Goal: Register for event/course: Sign up to attend an event or enroll in a course

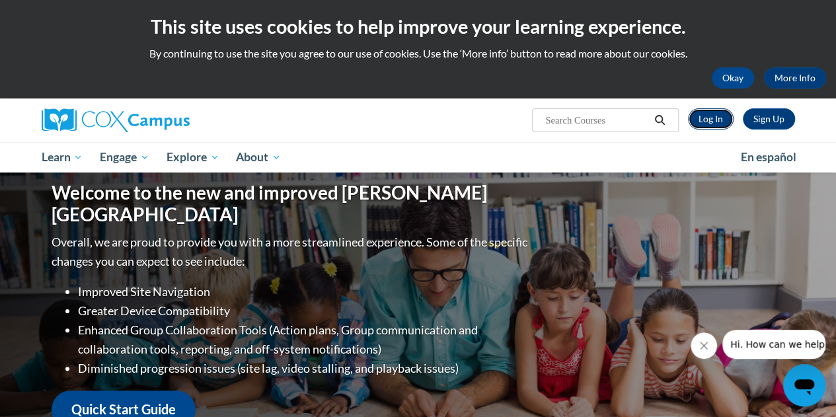
click at [706, 114] on link "Log In" at bounding box center [711, 118] width 46 height 21
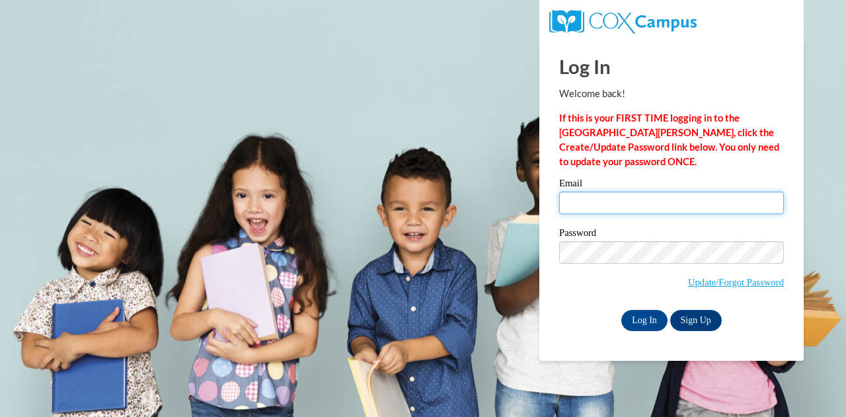
click at [612, 200] on input "Email" at bounding box center [671, 203] width 225 height 22
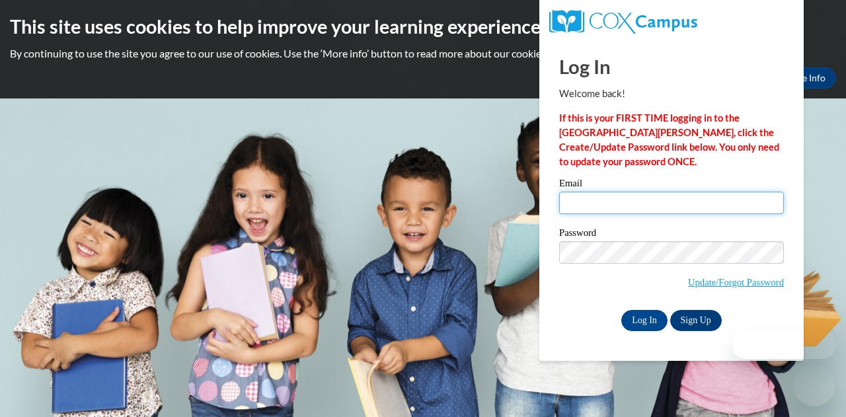
type input "laurie.mccarthy@muskegonorway.org"
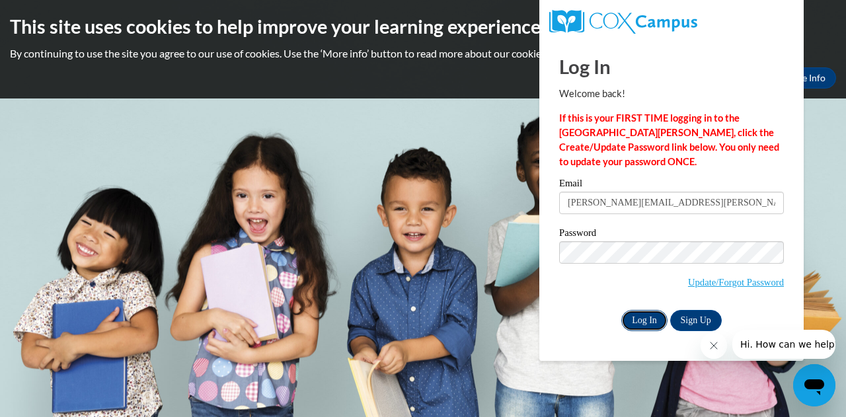
click at [640, 316] on input "Log In" at bounding box center [644, 320] width 46 height 21
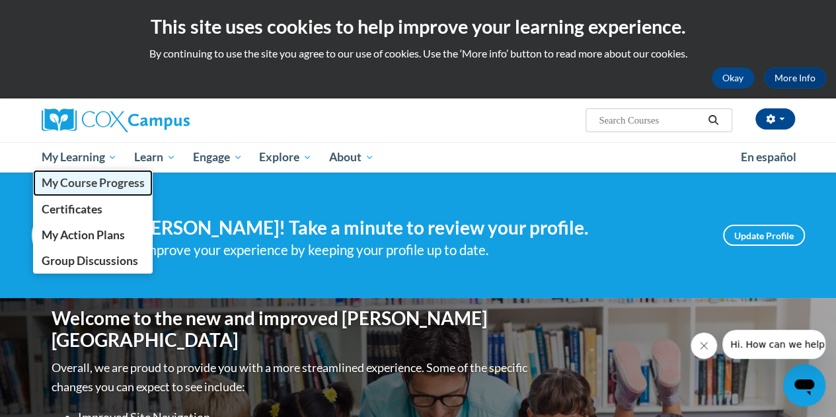
click at [69, 183] on span "My Course Progress" at bounding box center [92, 183] width 103 height 14
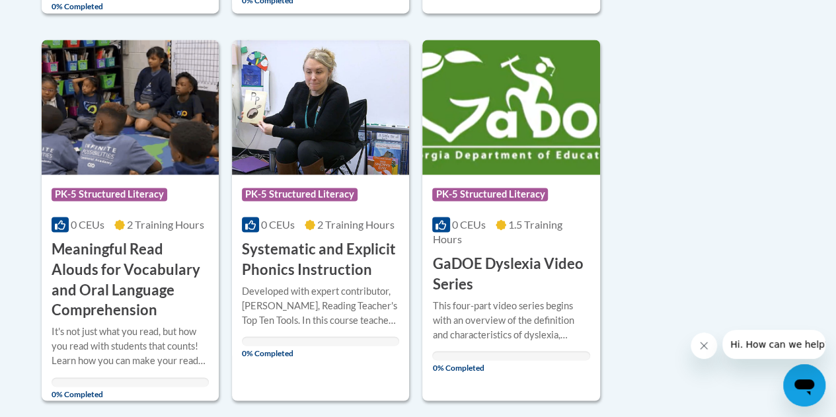
scroll to position [1012, 0]
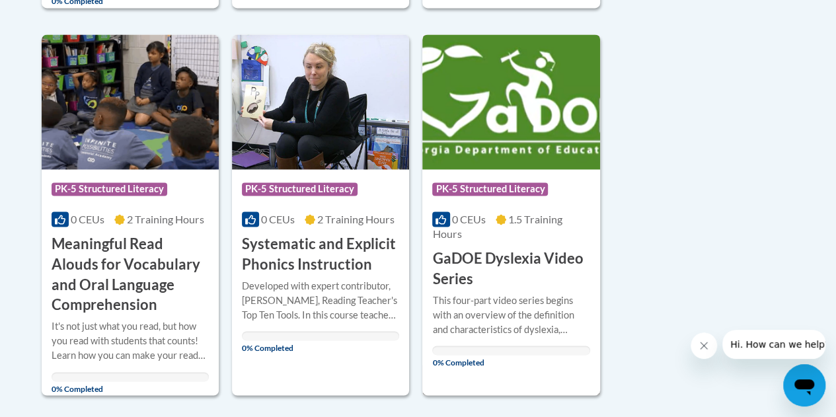
click at [493, 255] on h3 "GaDOE Dyslexia Video Series" at bounding box center [510, 268] width 157 height 41
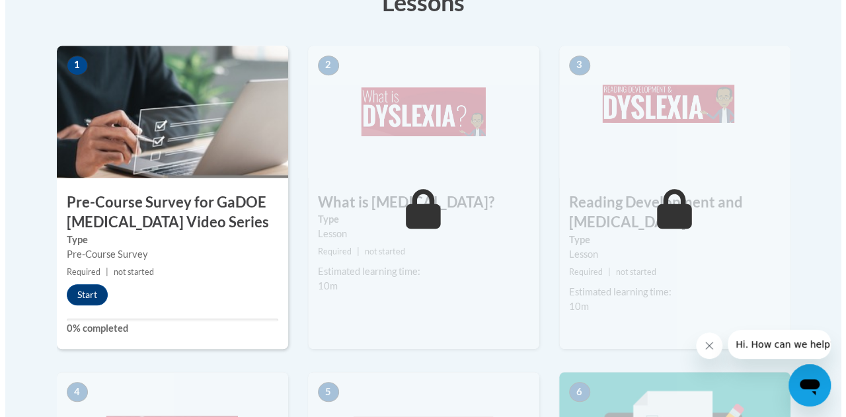
scroll to position [416, 0]
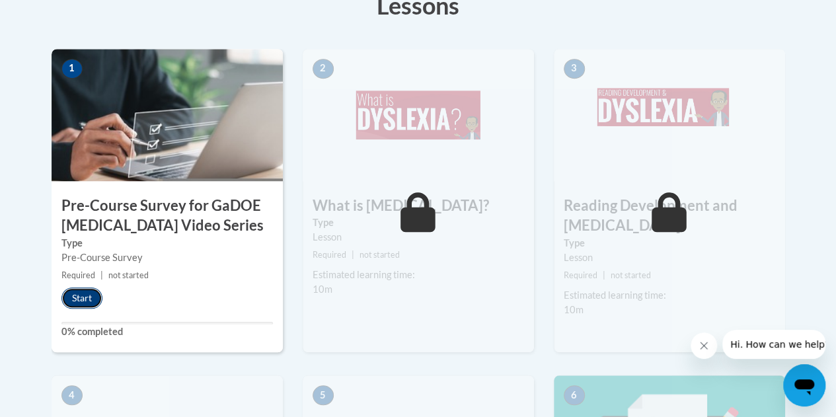
click at [73, 298] on button "Start" at bounding box center [81, 297] width 41 height 21
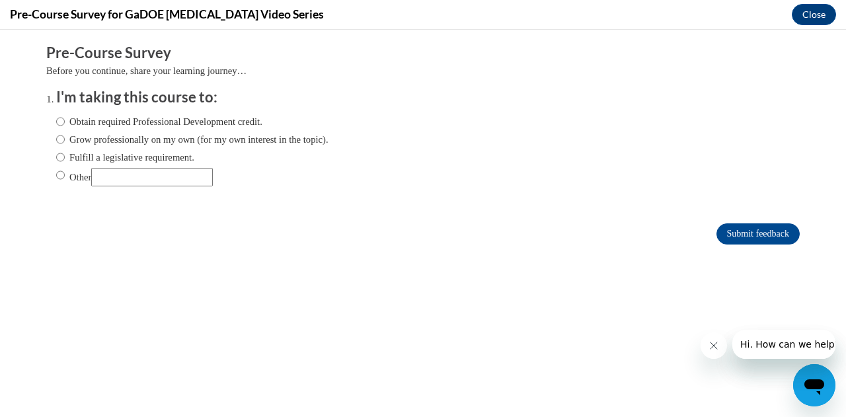
scroll to position [0, 0]
click at [56, 121] on input "Obtain required Professional Development credit." at bounding box center [60, 121] width 9 height 15
radio input "true"
click at [736, 233] on input "Submit feedback" at bounding box center [757, 233] width 83 height 21
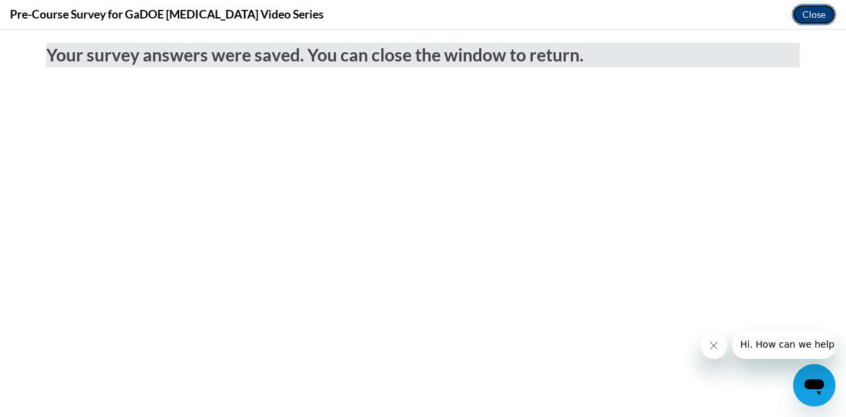
click at [812, 17] on button "Close" at bounding box center [814, 14] width 44 height 21
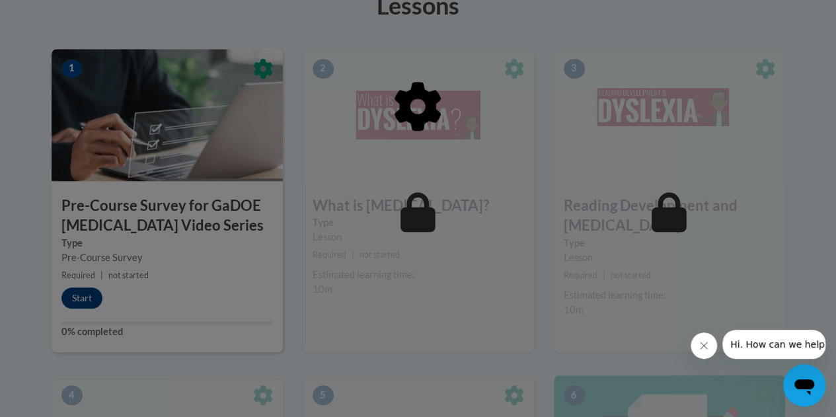
click at [86, 299] on div at bounding box center [418, 208] width 836 height 417
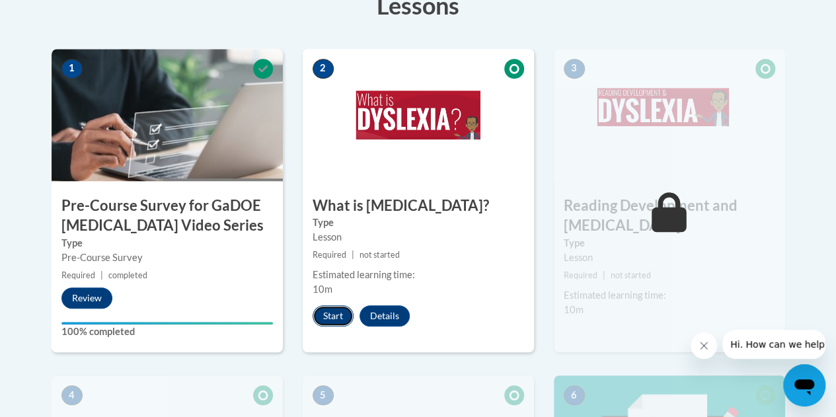
click at [334, 311] on button "Start" at bounding box center [333, 315] width 41 height 21
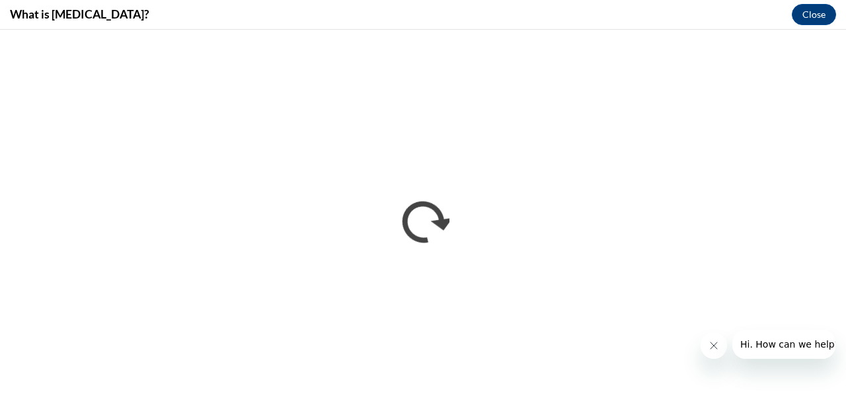
click at [704, 345] on button "Close message from company" at bounding box center [713, 345] width 26 height 26
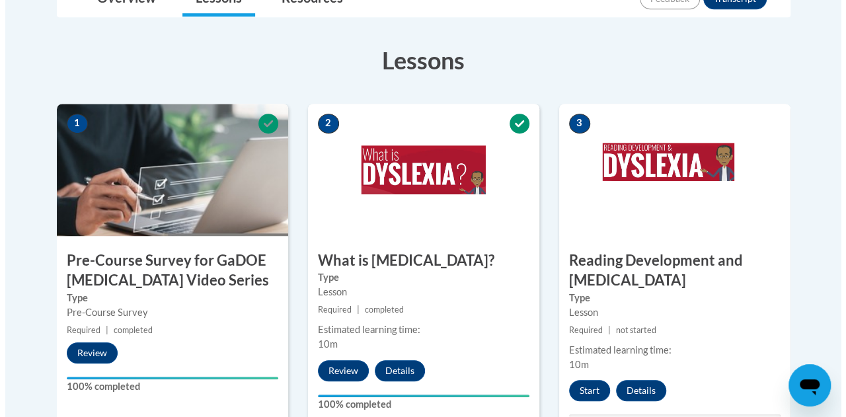
scroll to position [387, 0]
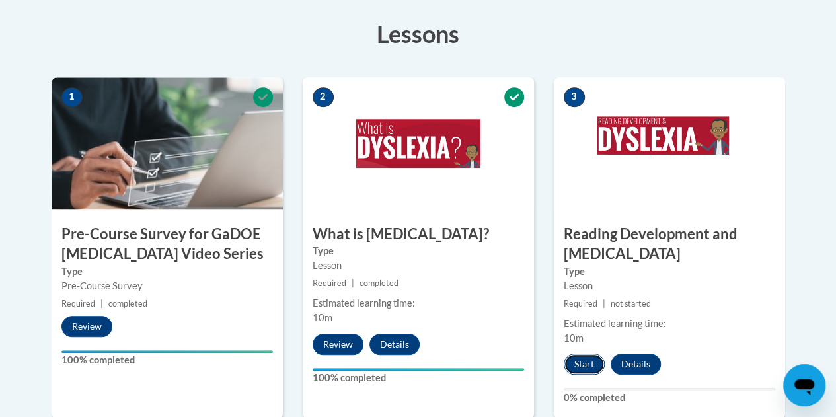
click at [584, 359] on button "Start" at bounding box center [584, 363] width 41 height 21
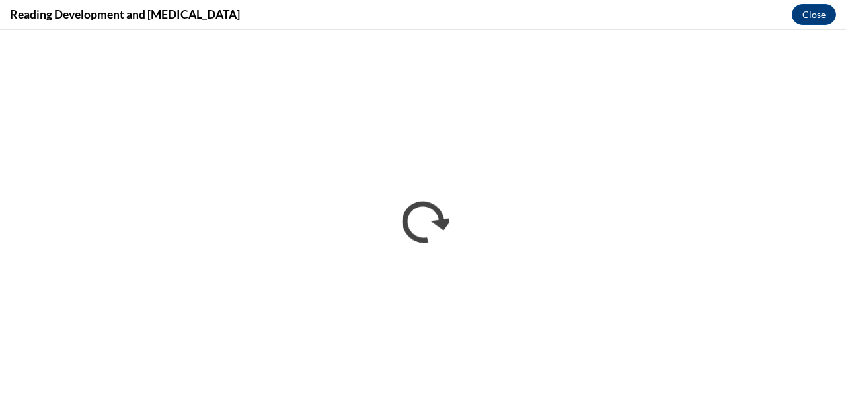
scroll to position [0, 0]
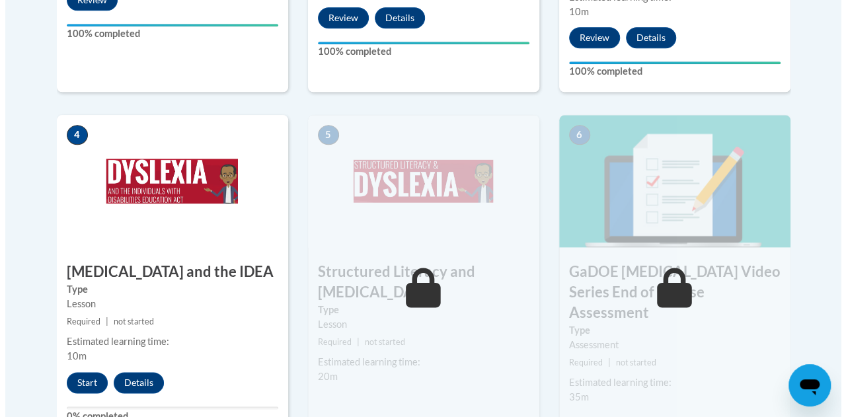
scroll to position [740, 0]
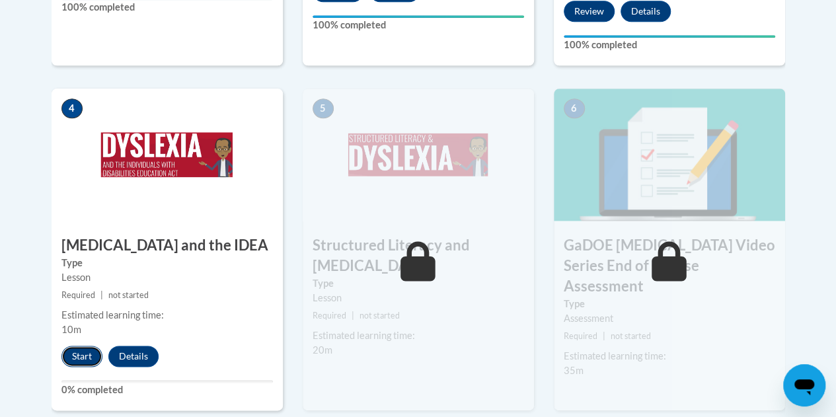
click at [77, 353] on button "Start" at bounding box center [81, 356] width 41 height 21
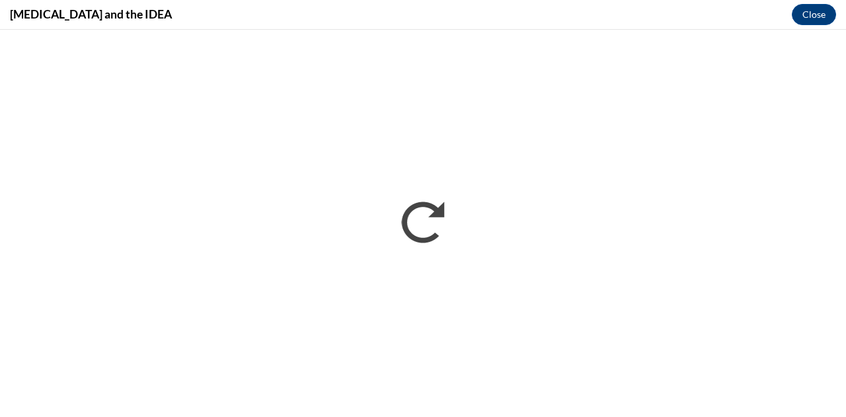
scroll to position [0, 0]
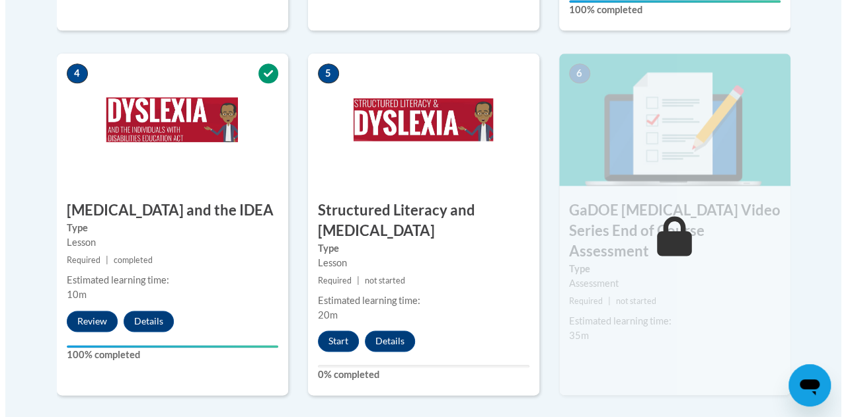
scroll to position [801, 0]
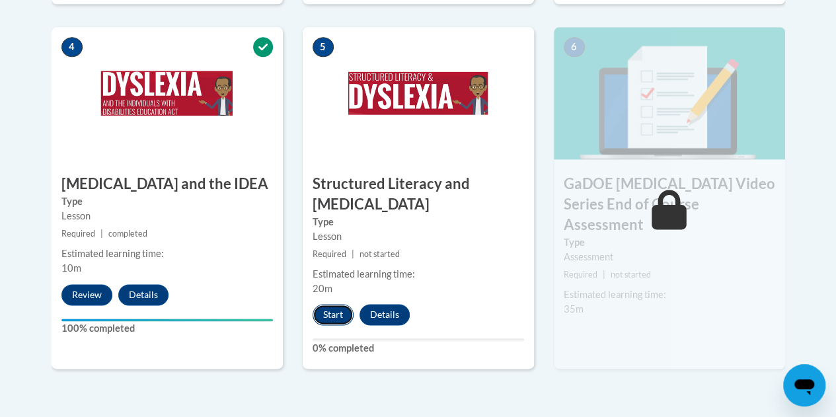
click at [332, 309] on button "Start" at bounding box center [333, 314] width 41 height 21
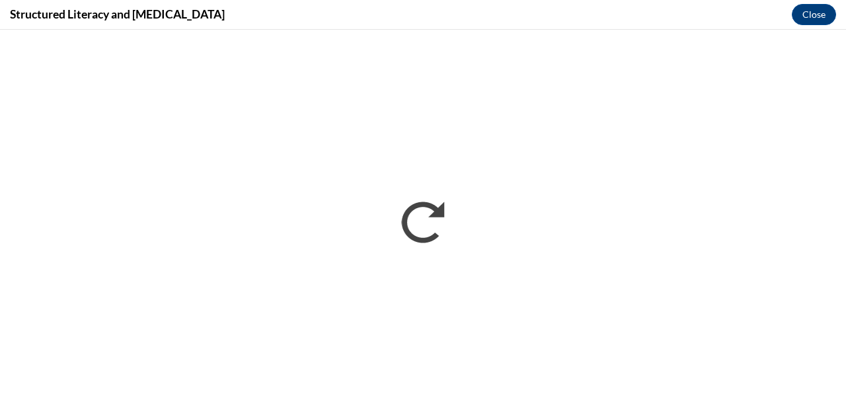
scroll to position [0, 0]
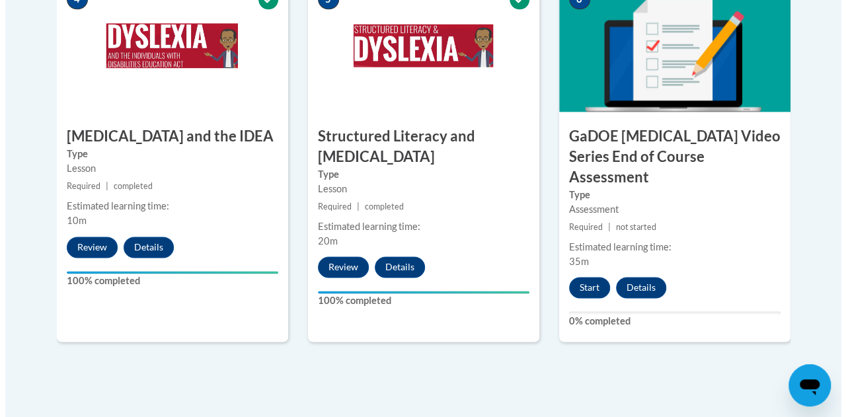
scroll to position [851, 0]
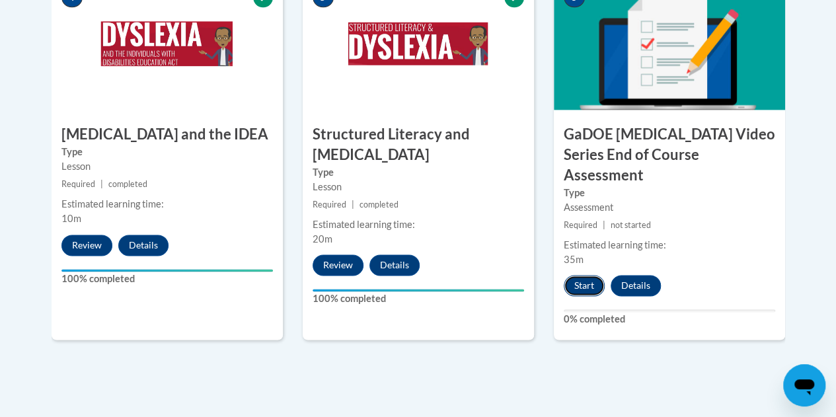
click at [584, 275] on button "Start" at bounding box center [584, 285] width 41 height 21
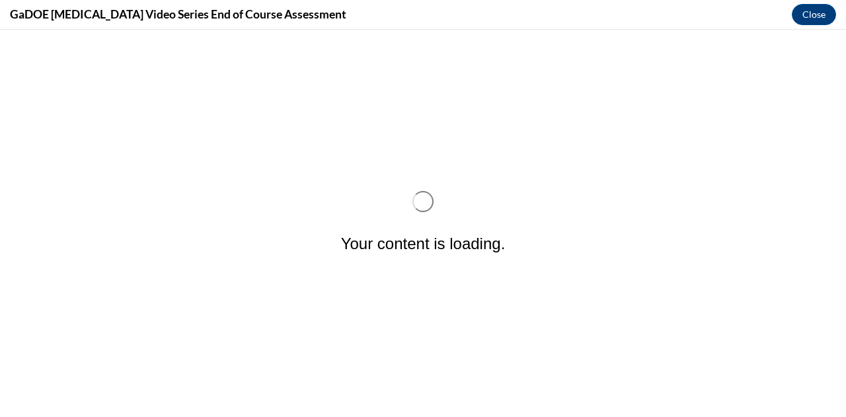
scroll to position [0, 0]
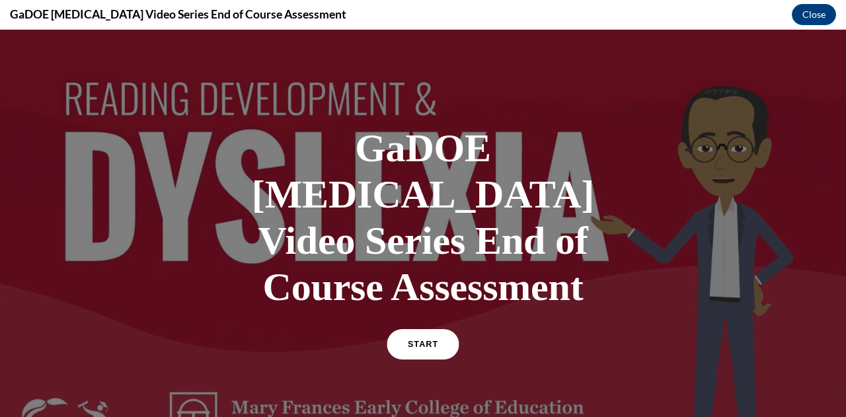
click at [408, 340] on span "START" at bounding box center [423, 345] width 30 height 10
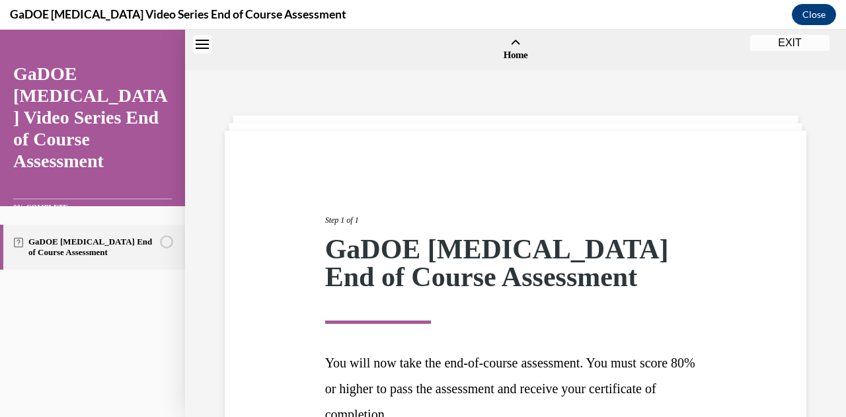
scroll to position [41, 0]
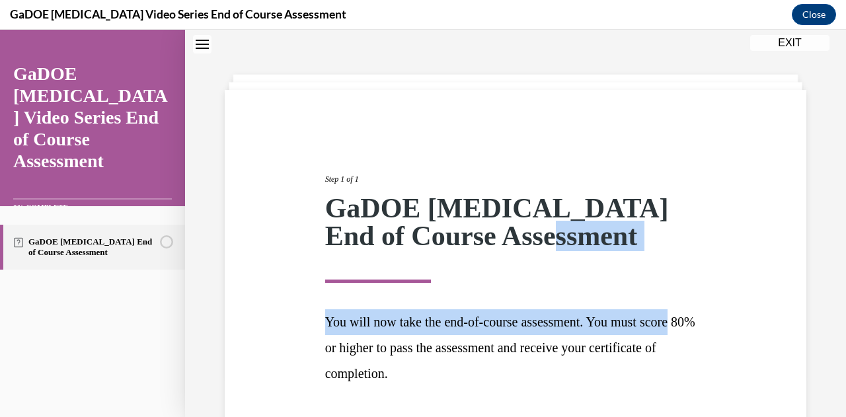
drag, startPoint x: 835, startPoint y: 259, endPoint x: 845, endPoint y: 313, distance: 54.4
click at [835, 313] on div "Home Step 1 of 1 GaDOE Dyslexia End of Course Assessment You will now take the …" at bounding box center [515, 223] width 661 height 387
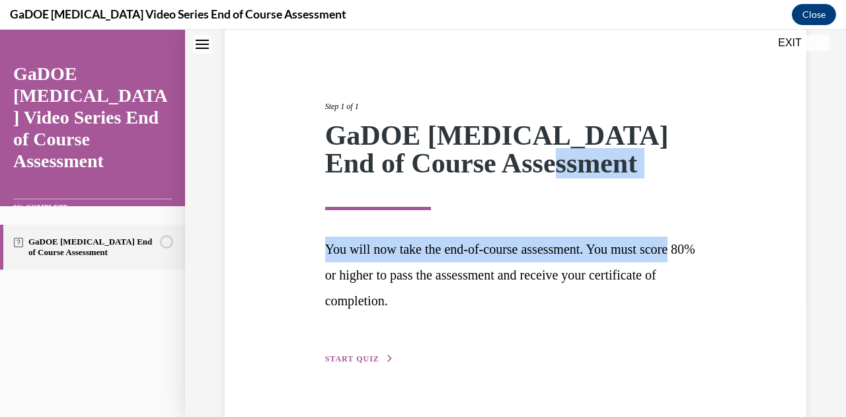
scroll to position [141, 0]
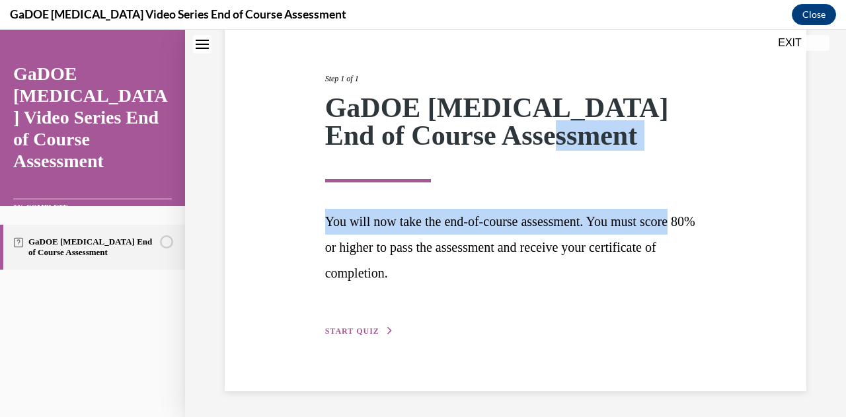
click at [359, 327] on span "START QUIZ" at bounding box center [352, 330] width 54 height 9
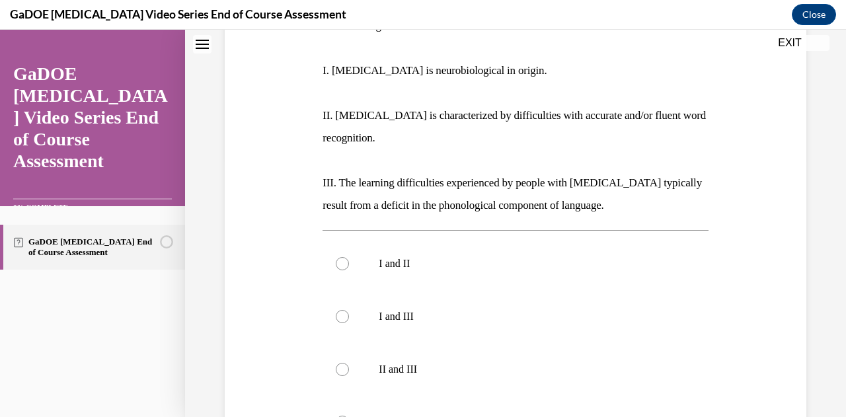
scroll to position [286, 0]
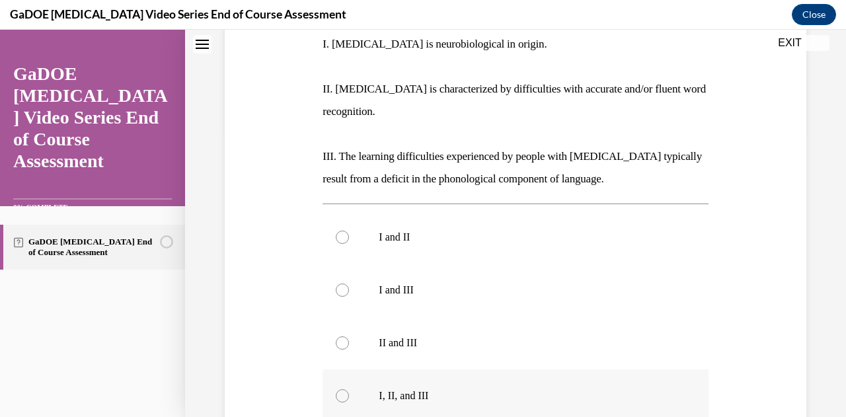
click at [340, 389] on div at bounding box center [342, 395] width 13 height 13
click at [340, 389] on input "I, II, and III" at bounding box center [342, 395] width 13 height 13
radio input "true"
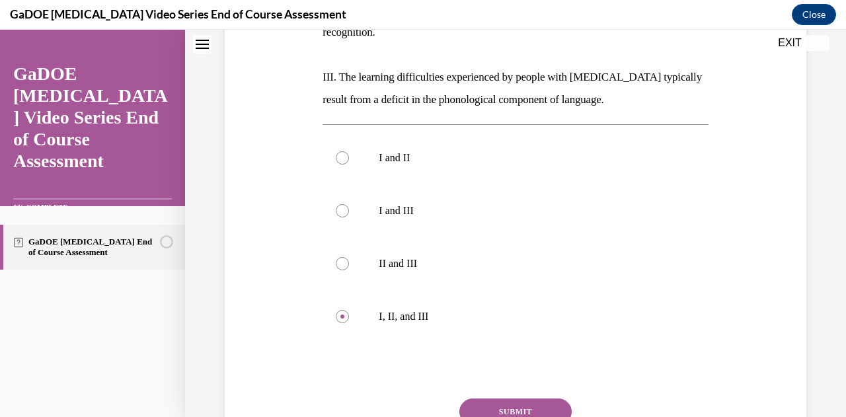
scroll to position [392, 0]
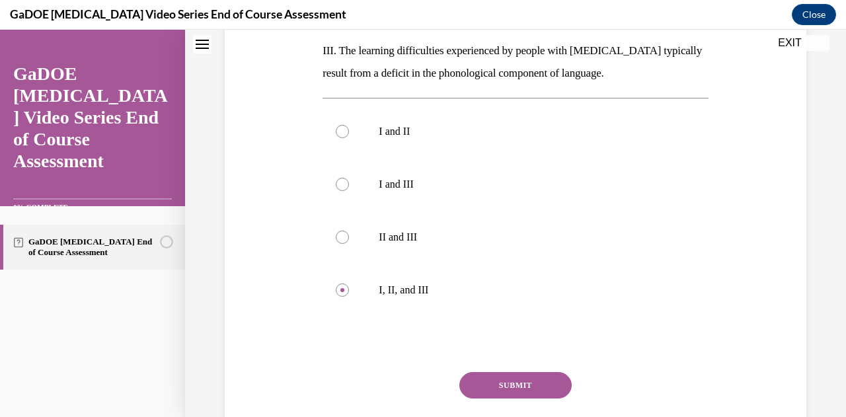
click at [521, 372] on button "SUBMIT" at bounding box center [515, 385] width 112 height 26
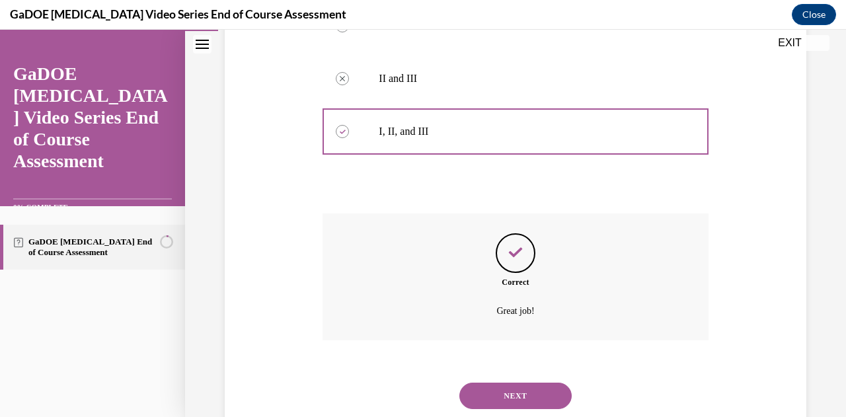
scroll to position [566, 0]
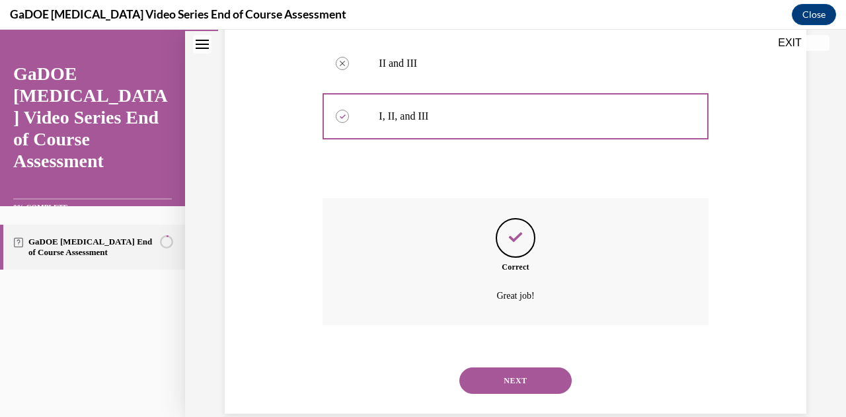
click at [507, 367] on button "NEXT" at bounding box center [515, 380] width 112 height 26
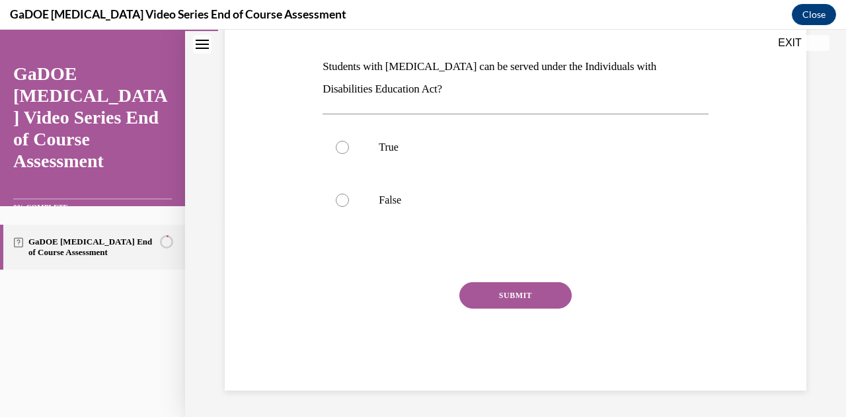
scroll to position [40, 0]
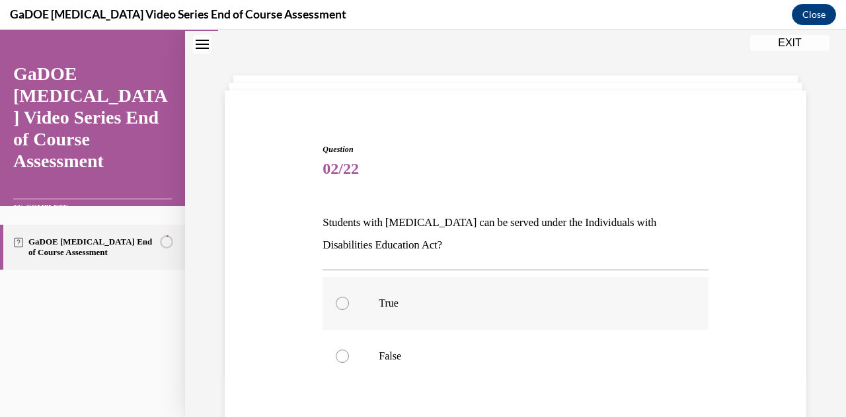
click at [341, 305] on div at bounding box center [342, 303] width 13 height 13
click at [341, 305] on input "True" at bounding box center [342, 303] width 13 height 13
radio input "true"
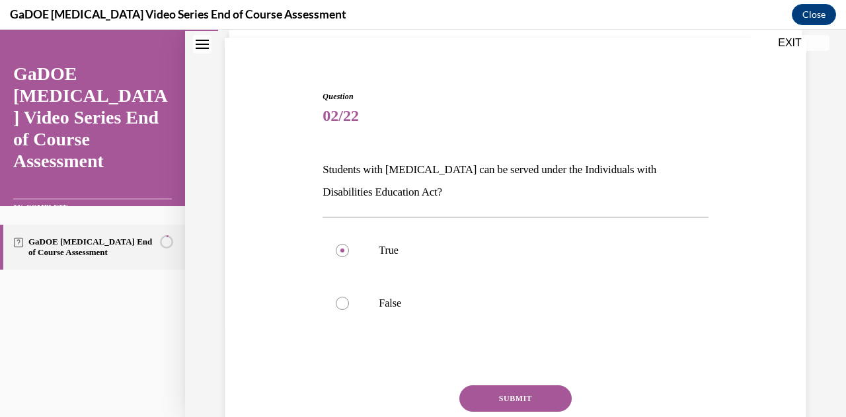
scroll to position [120, 0]
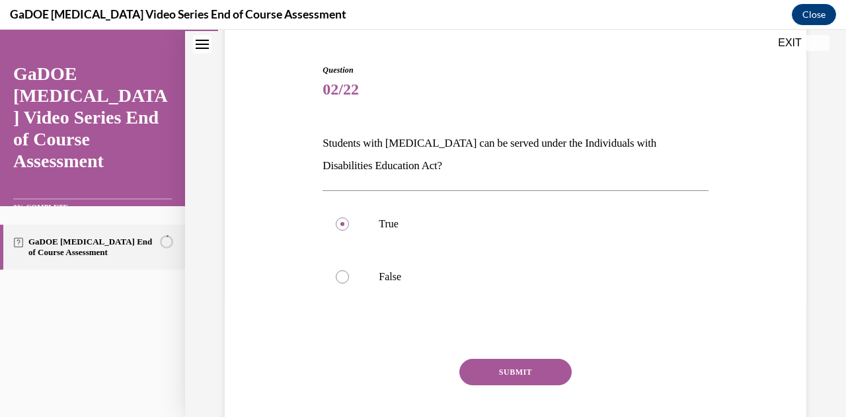
click at [507, 373] on button "SUBMIT" at bounding box center [515, 372] width 112 height 26
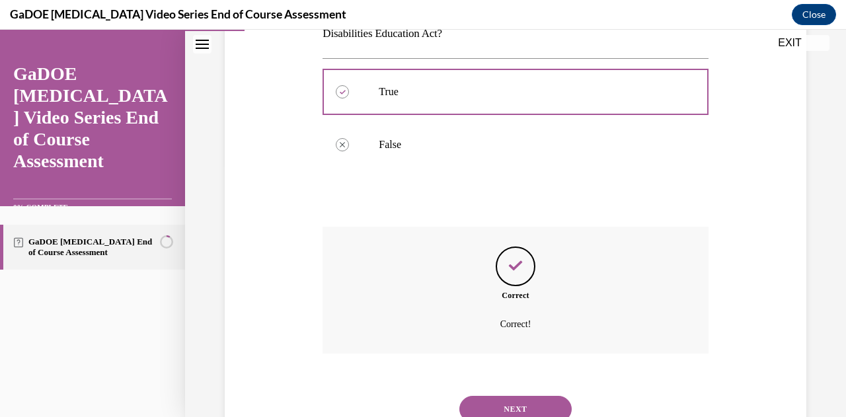
scroll to position [278, 0]
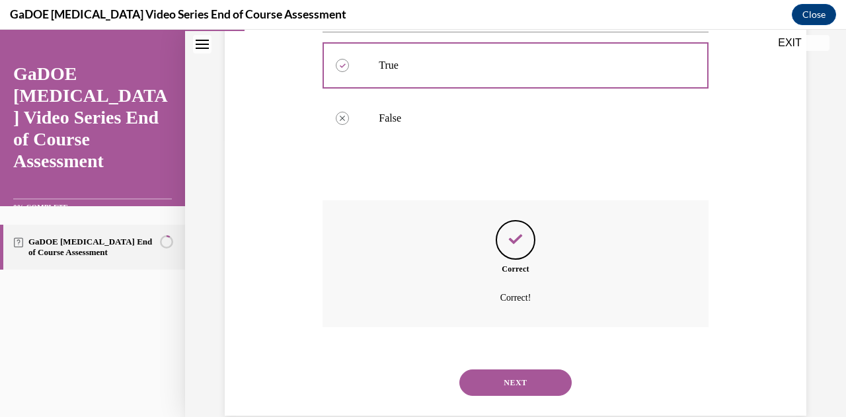
click at [520, 390] on button "NEXT" at bounding box center [515, 382] width 112 height 26
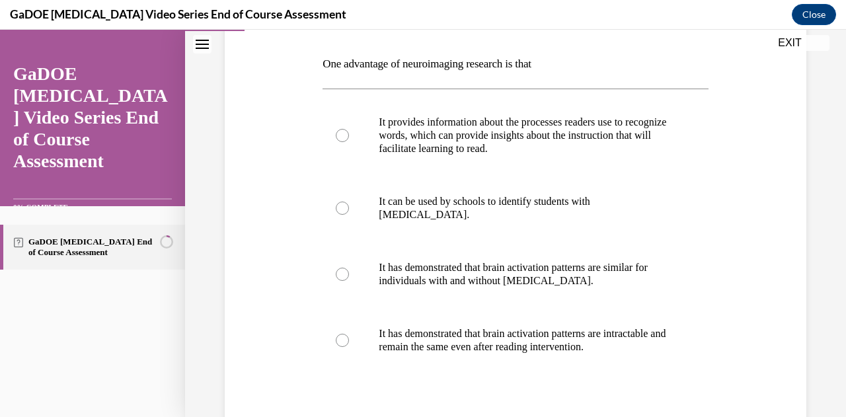
scroll to position [225, 0]
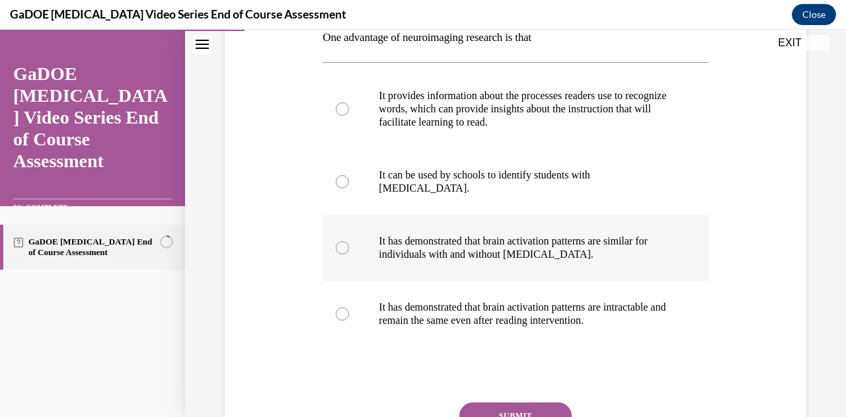
click at [338, 241] on div at bounding box center [342, 247] width 13 height 13
click at [338, 241] on input "It has demonstrated that brain activation patterns are similar for individuals …" at bounding box center [342, 247] width 13 height 13
radio input "true"
click at [494, 402] on button "SUBMIT" at bounding box center [515, 415] width 112 height 26
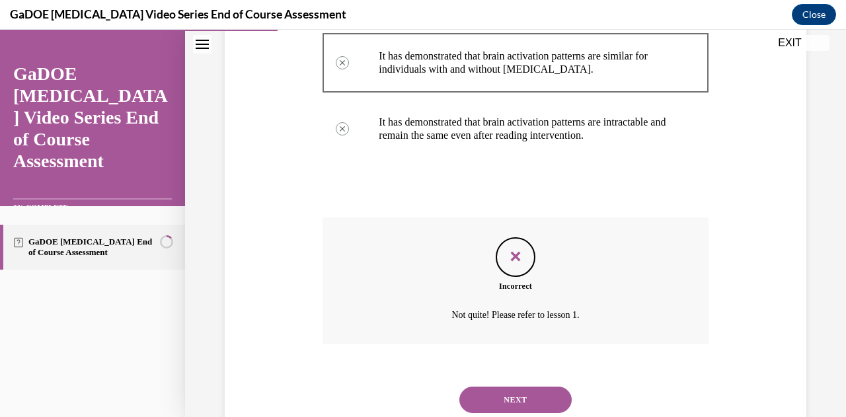
scroll to position [437, 0]
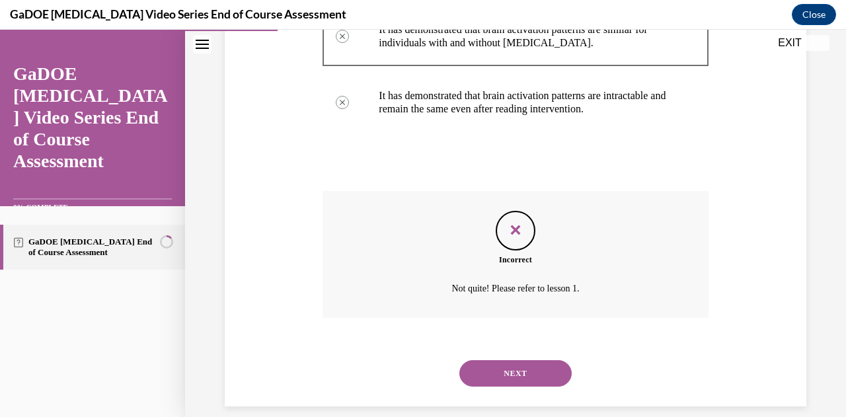
click at [519, 368] on button "NEXT" at bounding box center [515, 373] width 112 height 26
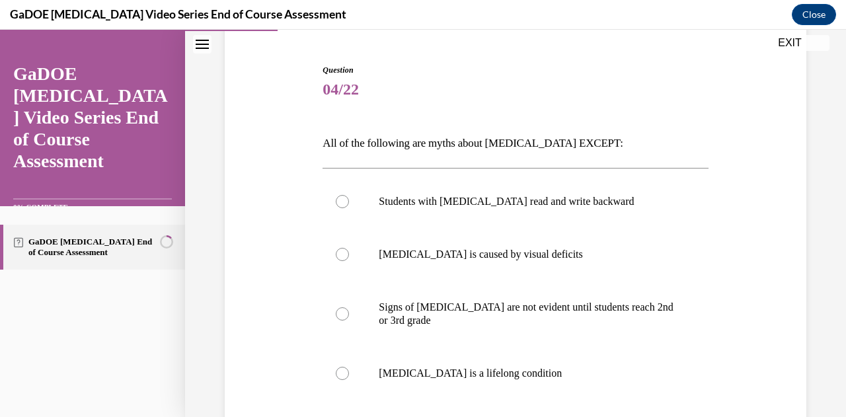
scroll to position [146, 0]
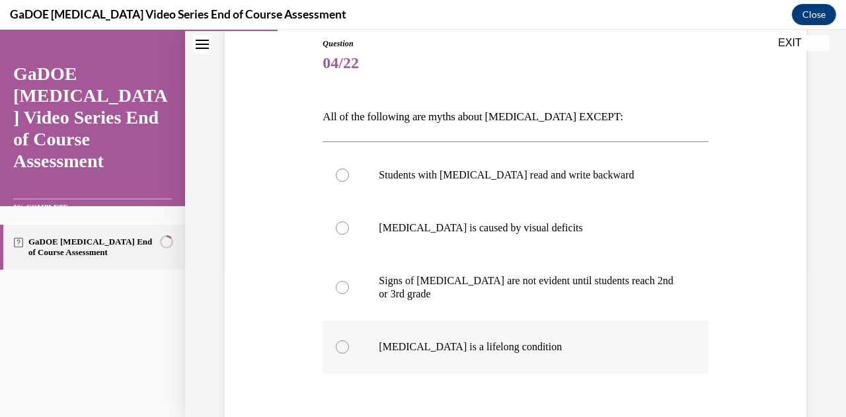
click at [340, 347] on div at bounding box center [342, 346] width 13 height 13
click at [340, 347] on input "Dyslexia is a lifelong condition" at bounding box center [342, 346] width 13 height 13
radio input "true"
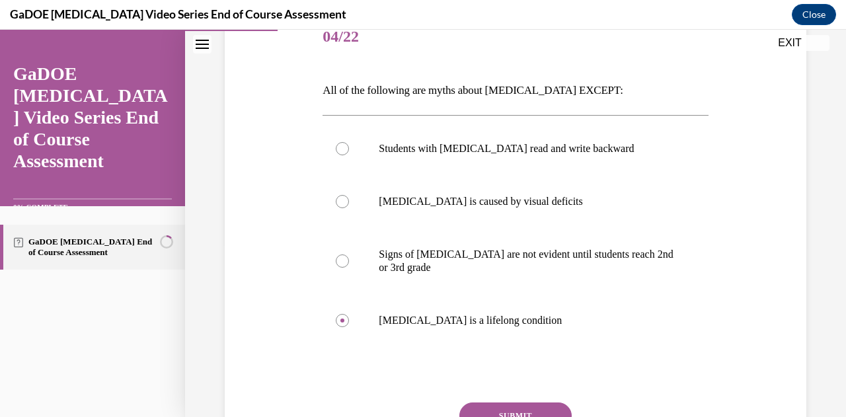
scroll to position [199, 0]
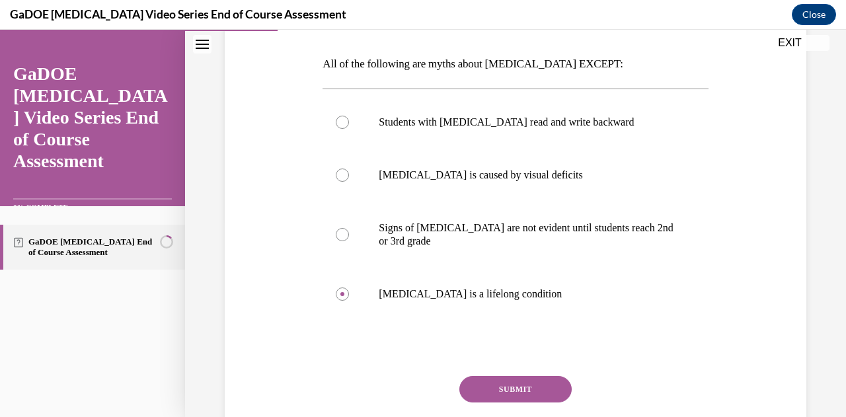
click at [504, 384] on button "SUBMIT" at bounding box center [515, 389] width 112 height 26
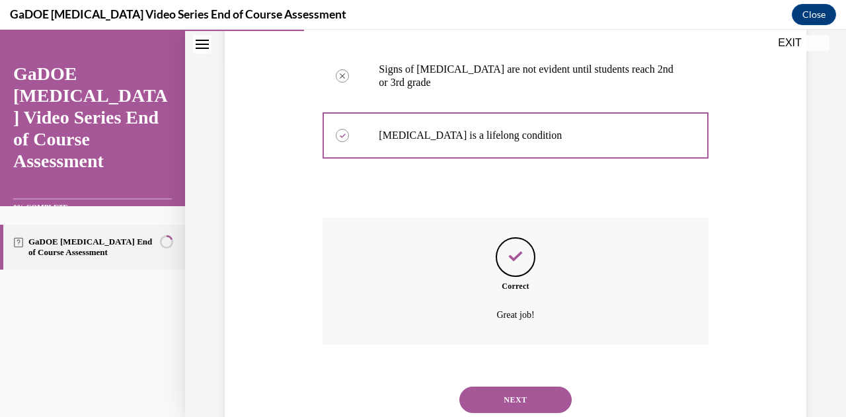
scroll to position [384, 0]
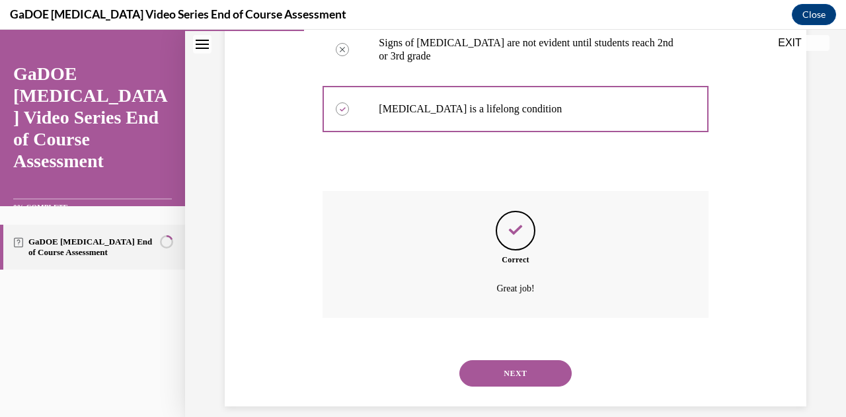
click at [508, 372] on button "NEXT" at bounding box center [515, 373] width 112 height 26
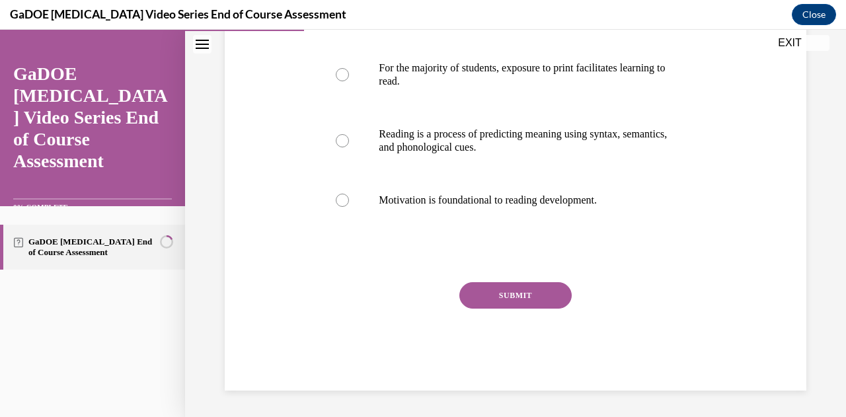
scroll to position [40, 0]
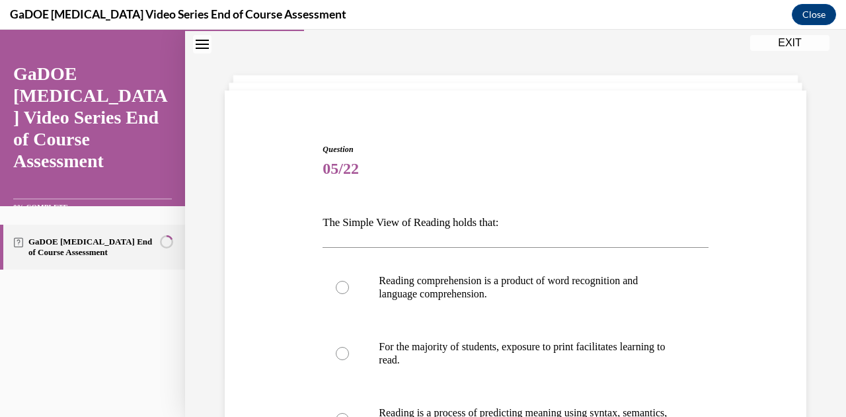
click at [835, 412] on div "Question 05/22 The Simple View of Reading holds that: Reading comprehension is …" at bounding box center [515, 363] width 661 height 665
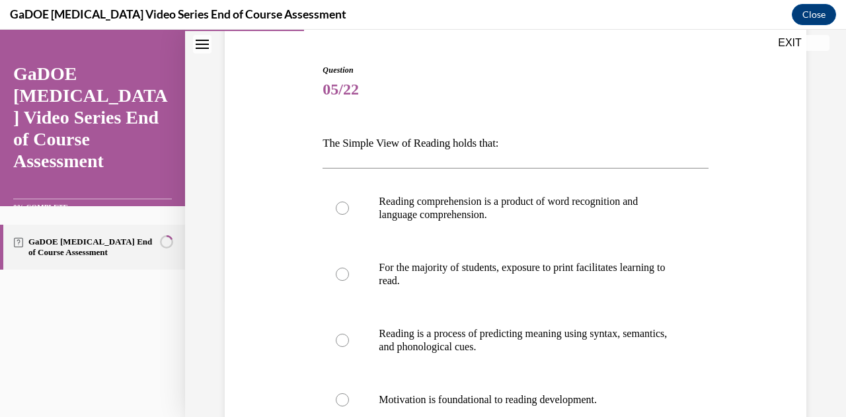
scroll to position [146, 0]
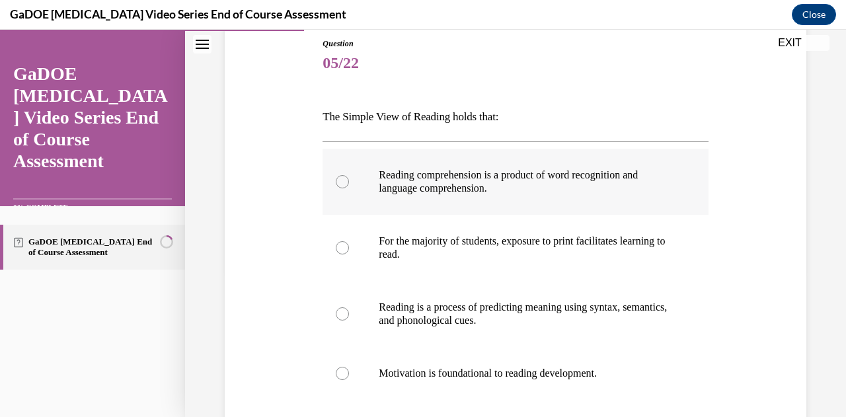
click at [346, 180] on div at bounding box center [342, 181] width 13 height 13
click at [346, 180] on input "Reading comprehension is a product of word recognition and language comprehensi…" at bounding box center [342, 181] width 13 height 13
radio input "true"
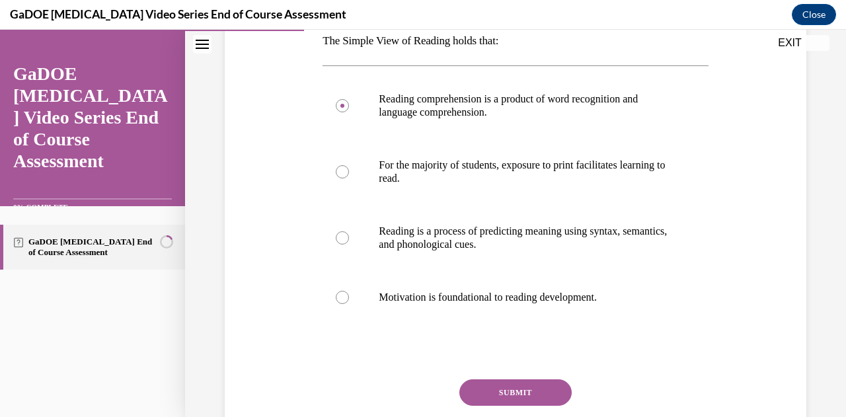
scroll to position [242, 0]
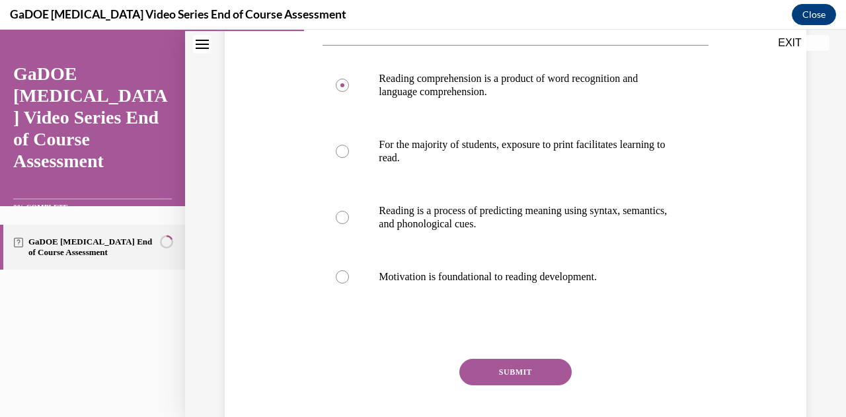
click at [519, 363] on button "SUBMIT" at bounding box center [515, 372] width 112 height 26
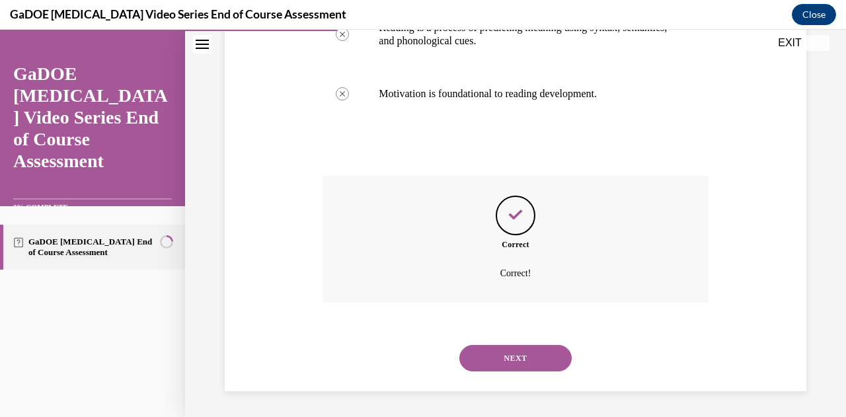
click at [521, 367] on button "NEXT" at bounding box center [515, 358] width 112 height 26
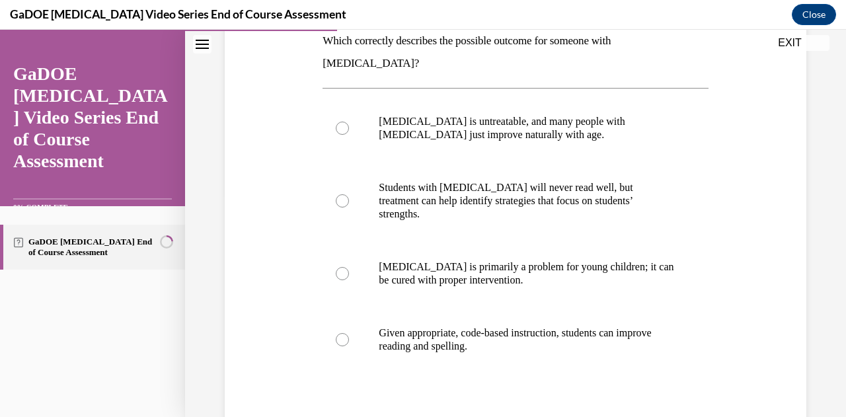
scroll to position [223, 0]
click at [346, 332] on div at bounding box center [342, 338] width 13 height 13
click at [346, 332] on input "Given appropriate, code-based instruction, students can improve reading and spe…" at bounding box center [342, 338] width 13 height 13
radio input "true"
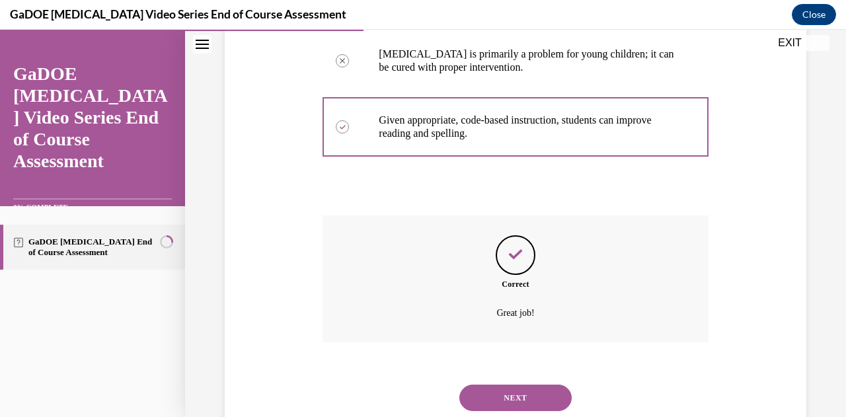
scroll to position [436, 0]
click at [543, 383] on button "NEXT" at bounding box center [515, 396] width 112 height 26
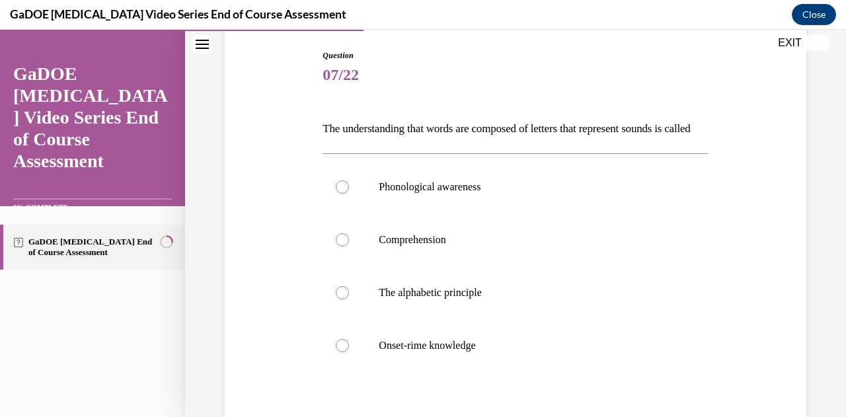
scroll to position [135, 0]
click at [342, 299] on div at bounding box center [342, 291] width 13 height 13
click at [342, 299] on input "The alphabetic principle" at bounding box center [342, 291] width 13 height 13
radio input "true"
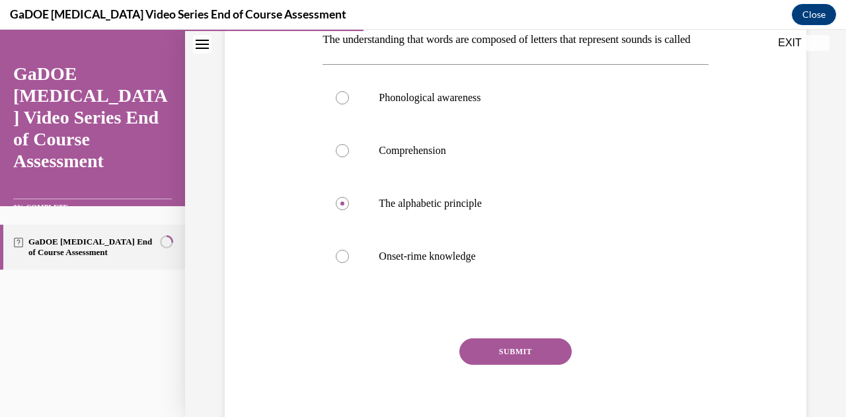
scroll to position [250, 0]
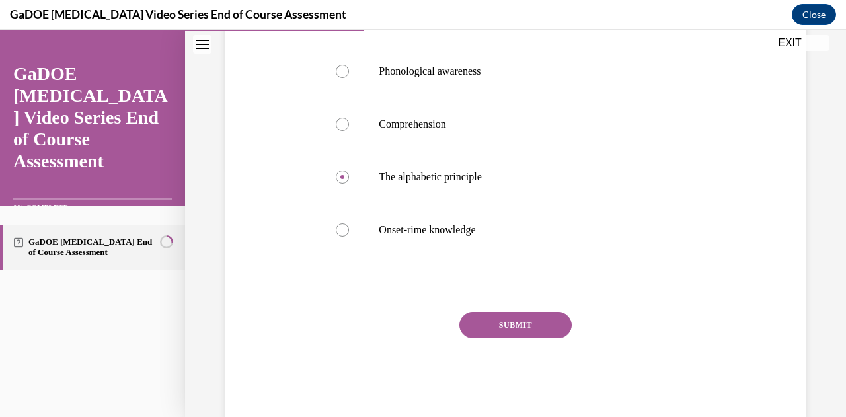
click at [490, 338] on button "SUBMIT" at bounding box center [515, 325] width 112 height 26
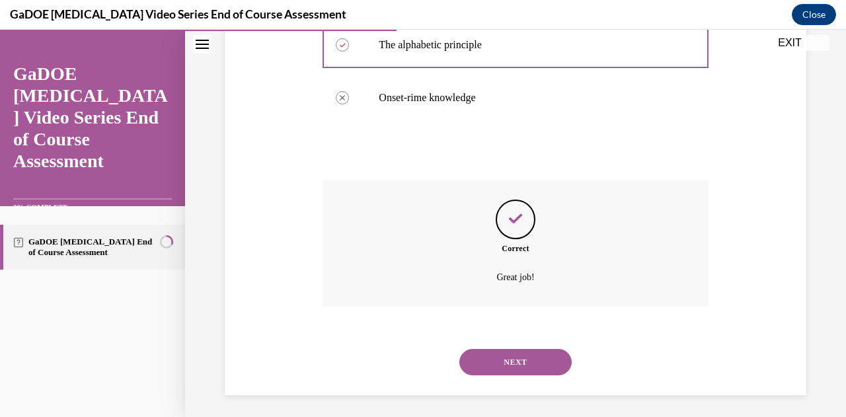
scroll to position [408, 0]
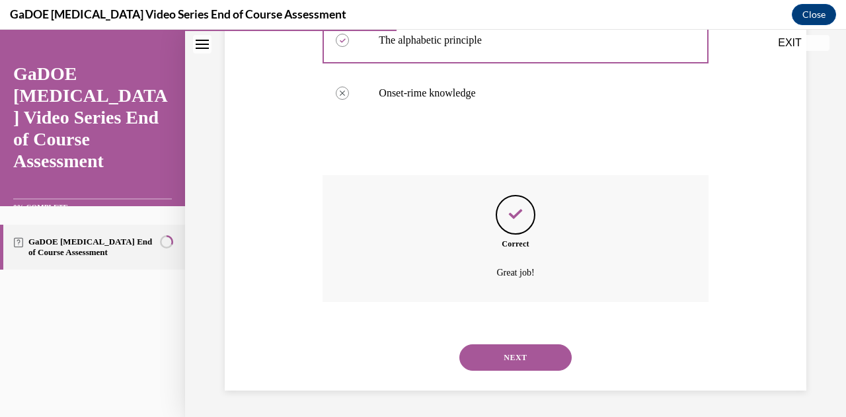
click at [543, 363] on button "NEXT" at bounding box center [515, 357] width 112 height 26
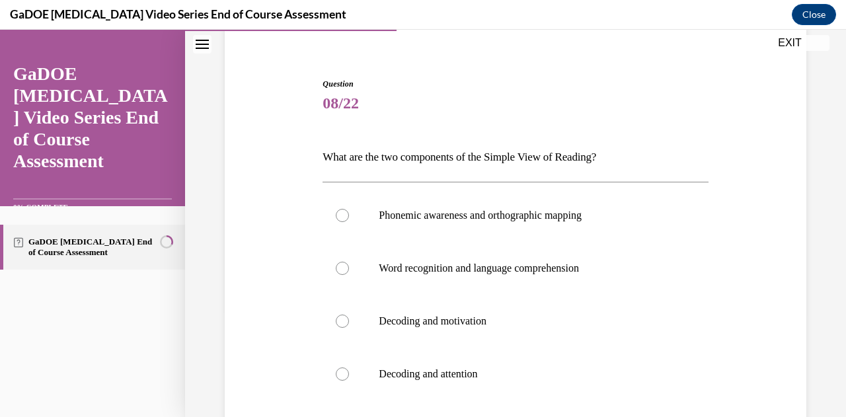
scroll to position [115, 0]
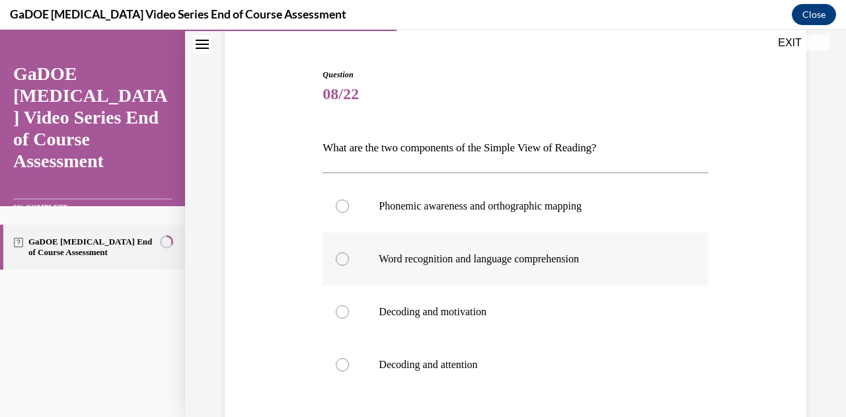
click at [337, 256] on div at bounding box center [342, 258] width 13 height 13
click at [337, 256] on input "Word recognition and language comprehension" at bounding box center [342, 258] width 13 height 13
radio input "true"
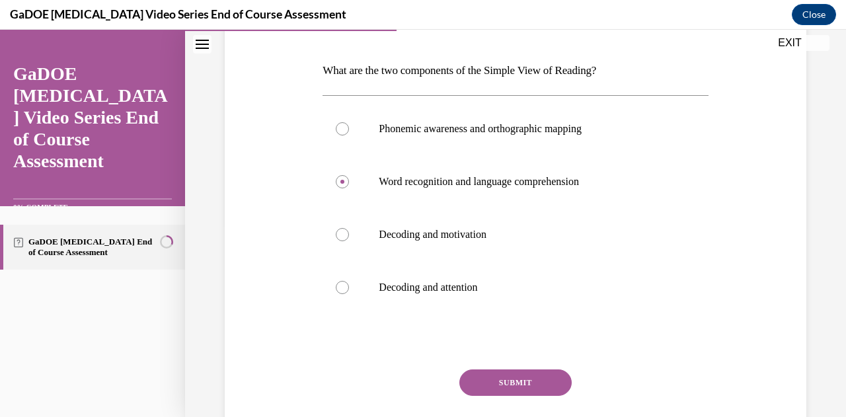
scroll to position [217, 0]
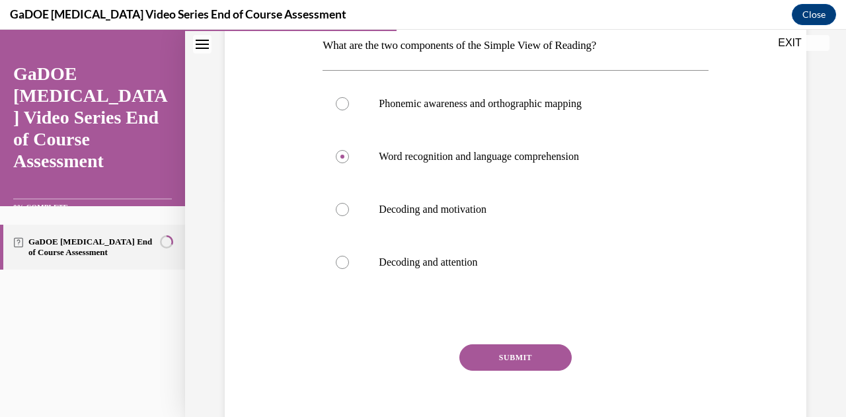
click at [494, 351] on button "SUBMIT" at bounding box center [515, 357] width 112 height 26
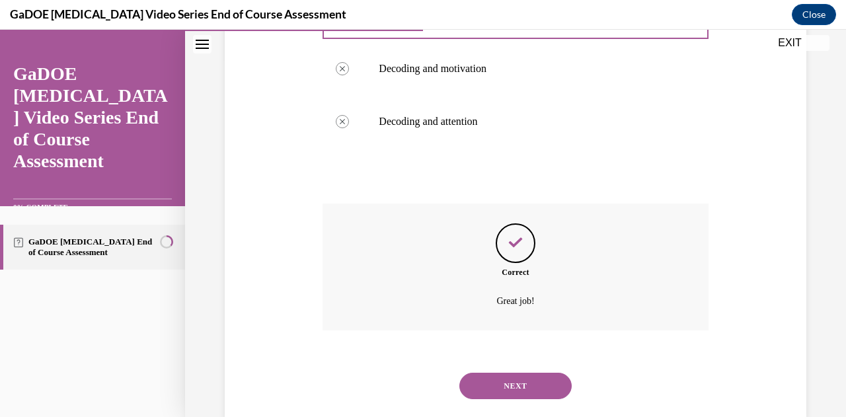
scroll to position [385, 0]
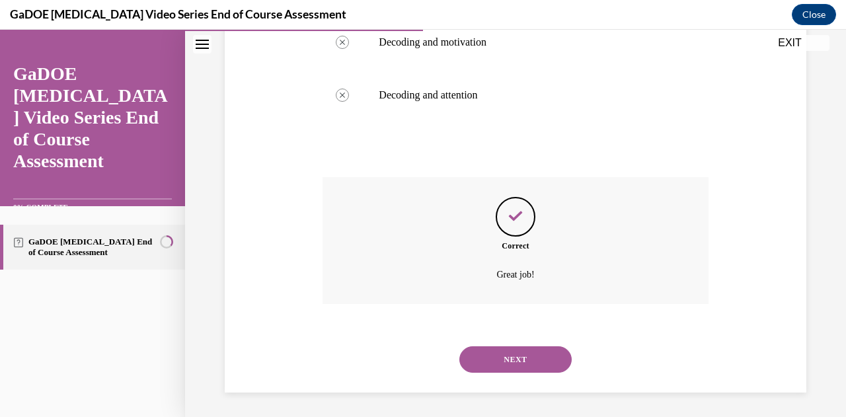
click at [537, 362] on button "NEXT" at bounding box center [515, 359] width 112 height 26
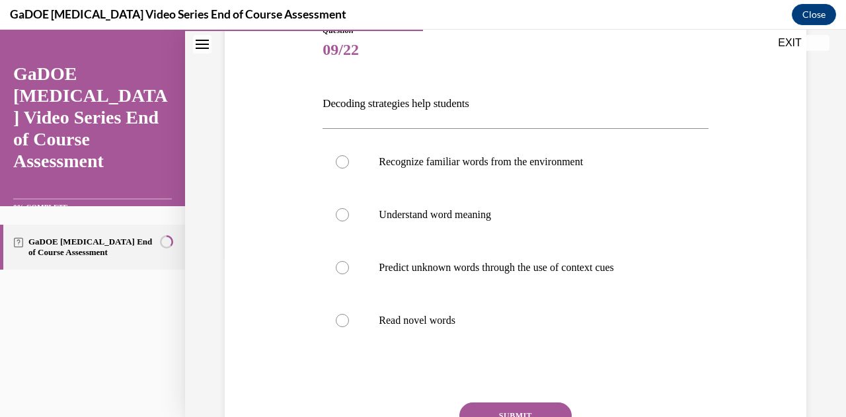
scroll to position [151, 0]
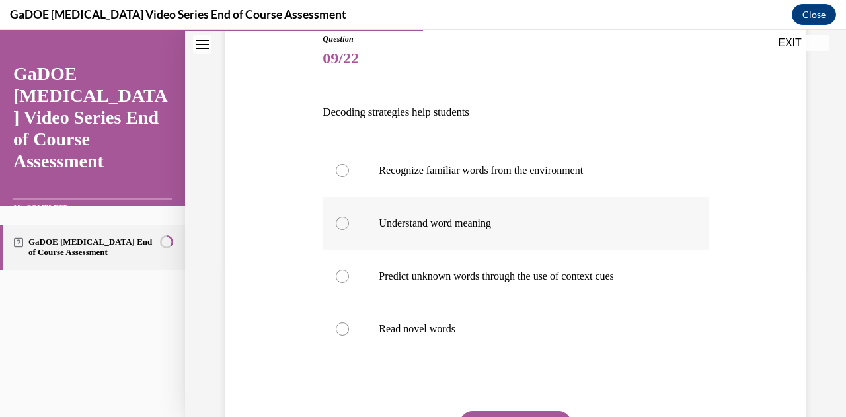
click at [342, 222] on div at bounding box center [342, 223] width 13 height 13
click at [342, 222] on input "Understand word meaning" at bounding box center [342, 223] width 13 height 13
radio input "true"
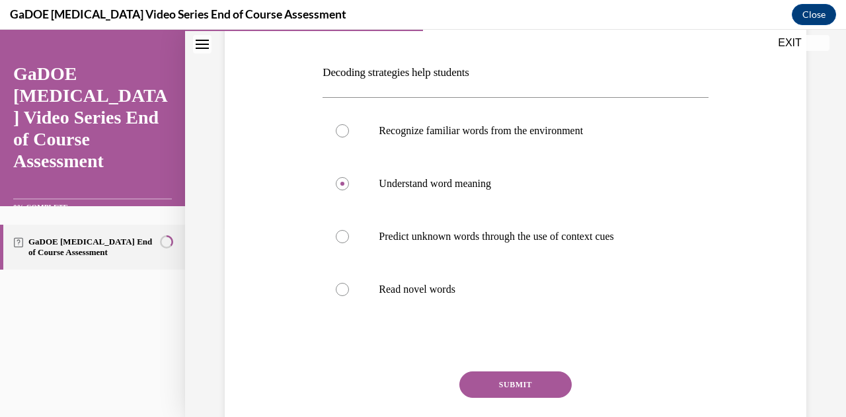
scroll to position [192, 0]
click at [517, 381] on button "SUBMIT" at bounding box center [515, 383] width 112 height 26
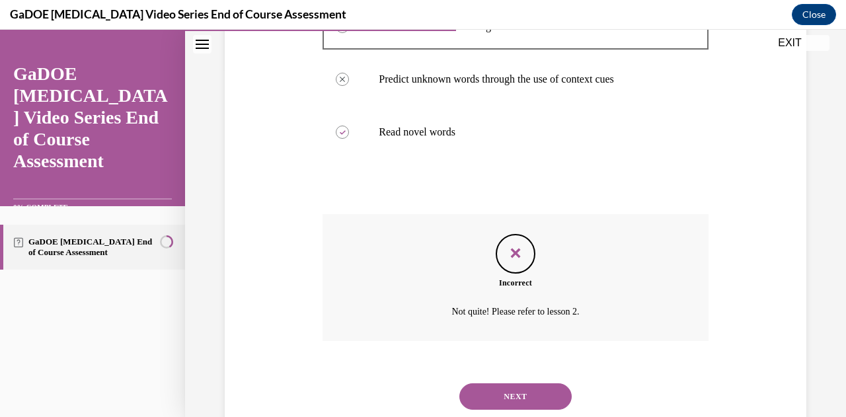
scroll to position [346, 0]
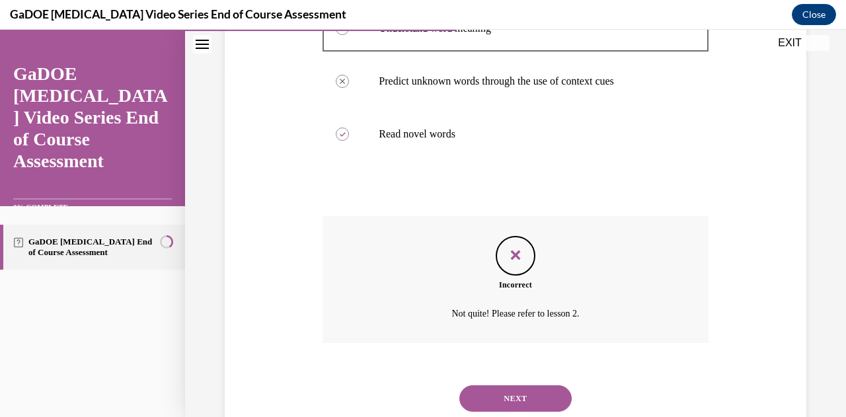
click at [550, 398] on button "NEXT" at bounding box center [515, 398] width 112 height 26
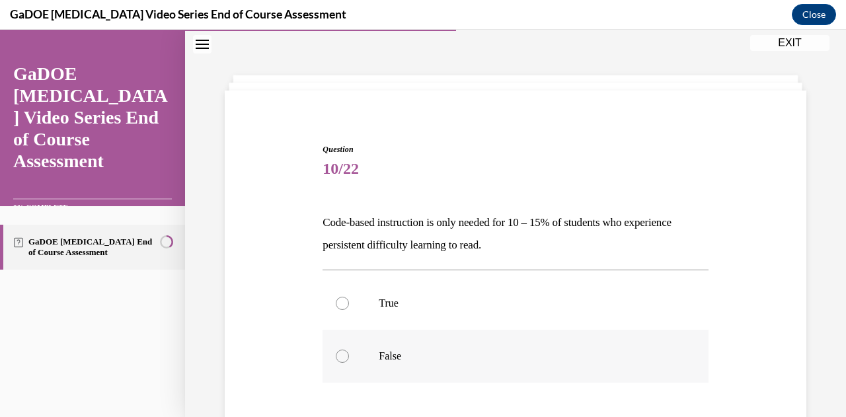
click at [338, 359] on div at bounding box center [342, 356] width 13 height 13
click at [338, 359] on input "False" at bounding box center [342, 356] width 13 height 13
radio input "true"
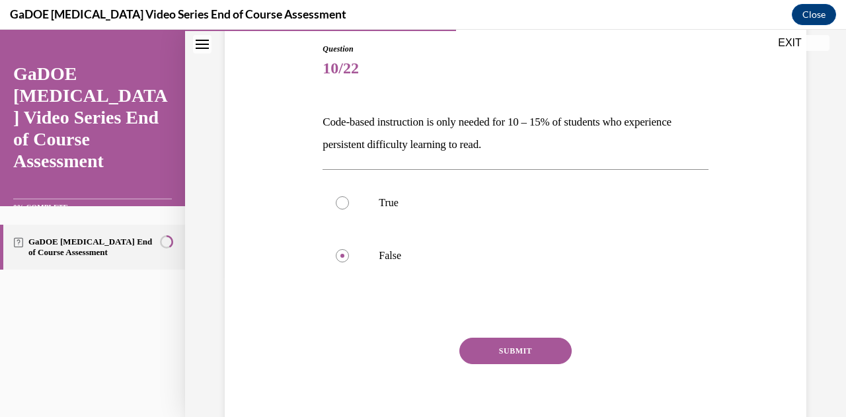
scroll to position [156, 0]
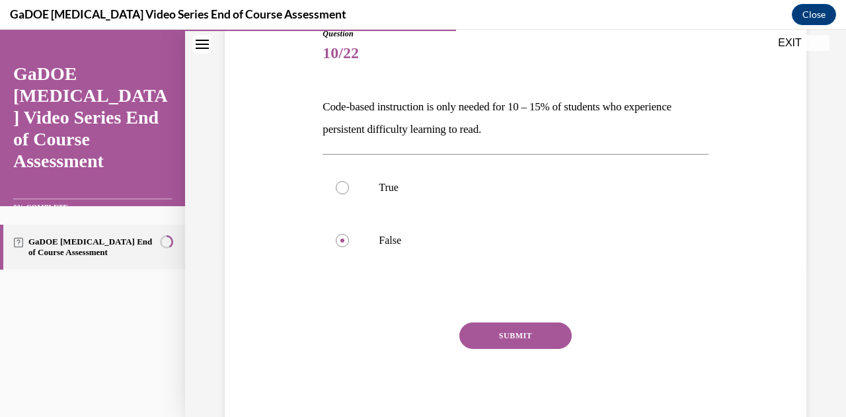
click at [521, 336] on button "SUBMIT" at bounding box center [515, 335] width 112 height 26
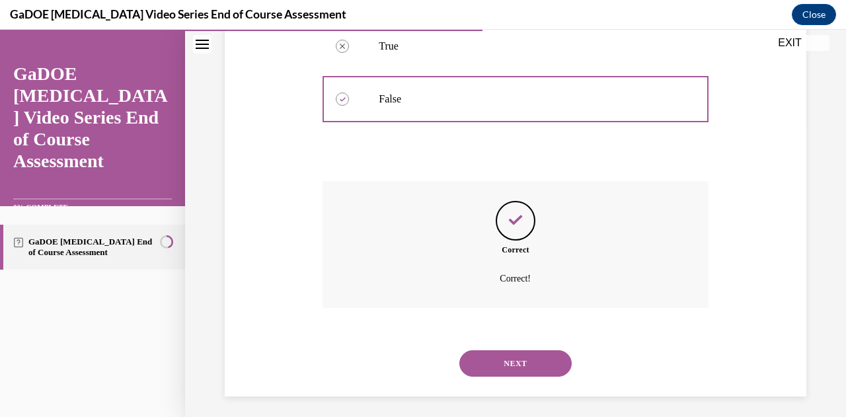
scroll to position [300, 0]
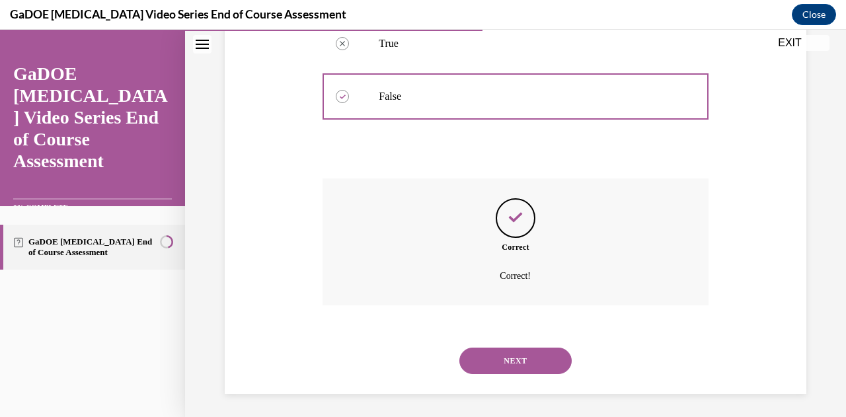
click at [534, 354] on button "NEXT" at bounding box center [515, 361] width 112 height 26
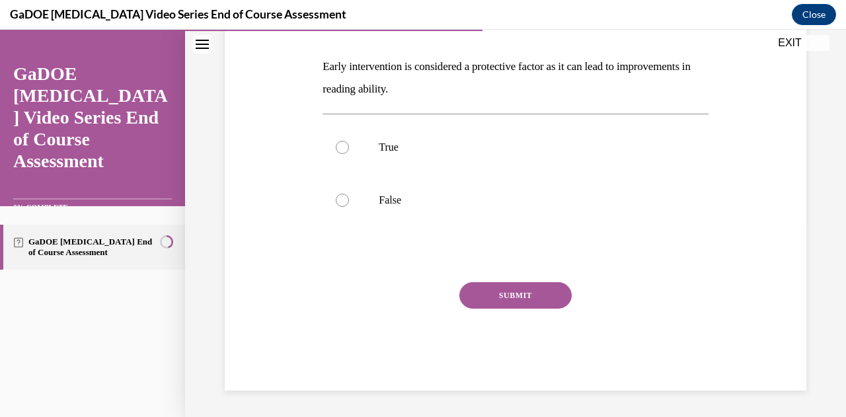
scroll to position [40, 0]
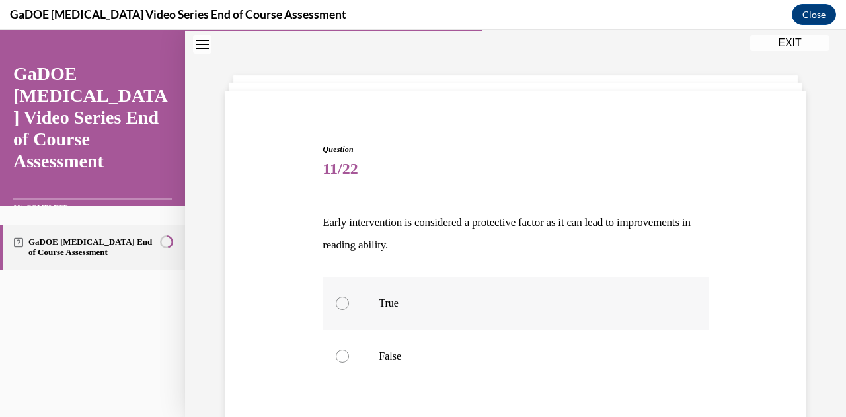
click at [343, 303] on div at bounding box center [342, 303] width 13 height 13
click at [343, 303] on input "True" at bounding box center [342, 303] width 13 height 13
radio input "true"
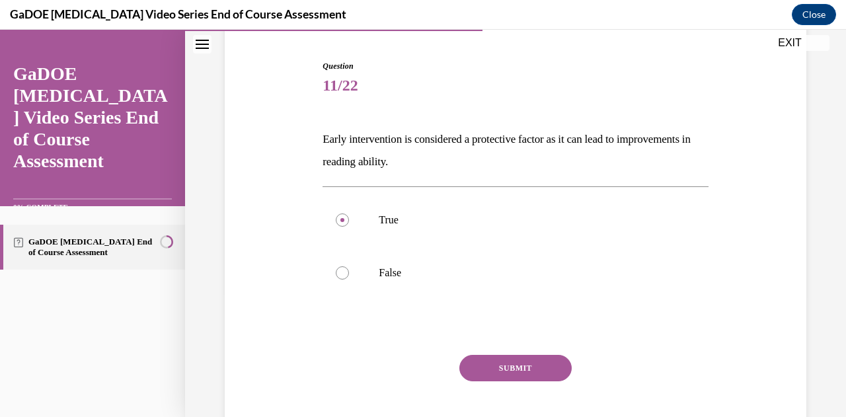
scroll to position [125, 0]
click at [544, 367] on button "SUBMIT" at bounding box center [515, 366] width 112 height 26
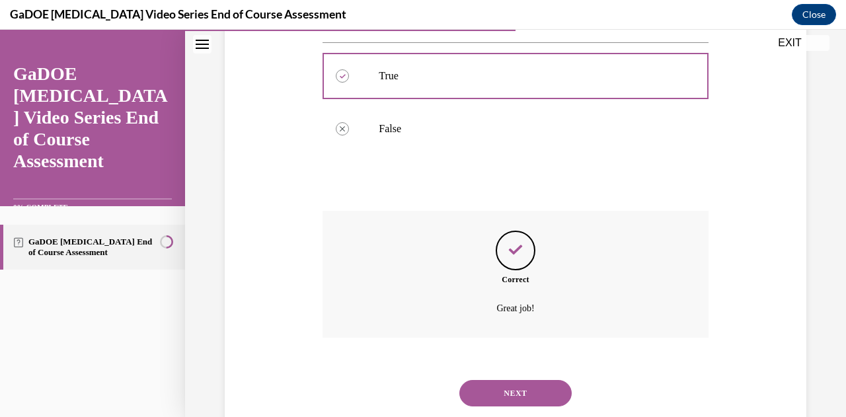
scroll to position [288, 0]
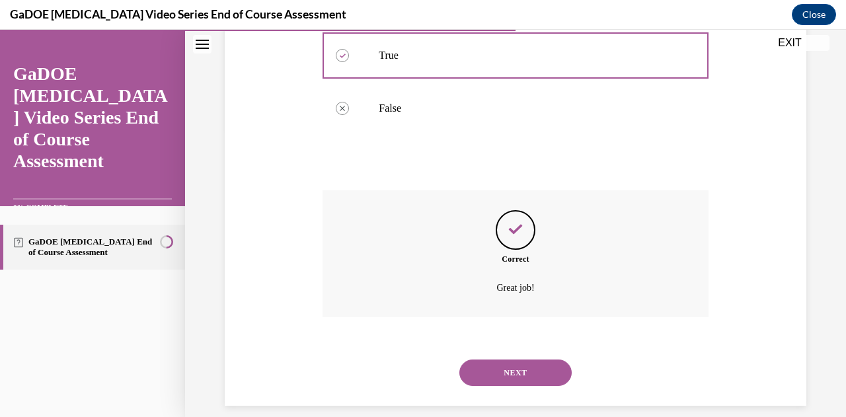
click at [519, 379] on button "NEXT" at bounding box center [515, 372] width 112 height 26
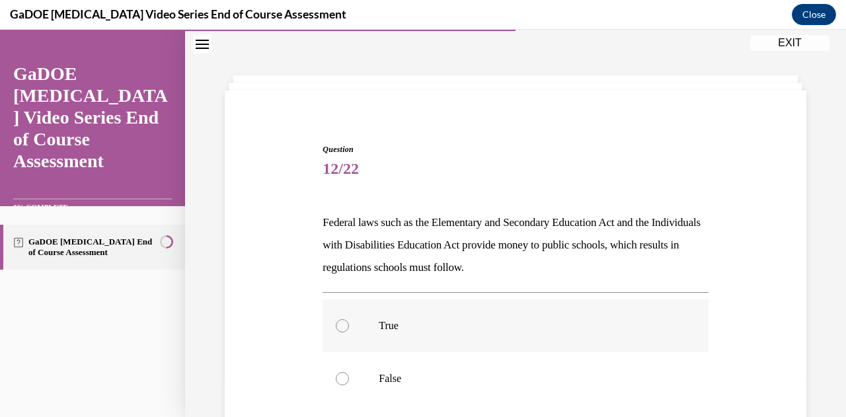
click at [346, 324] on div at bounding box center [342, 325] width 13 height 13
click at [346, 324] on input "True" at bounding box center [342, 325] width 13 height 13
radio input "true"
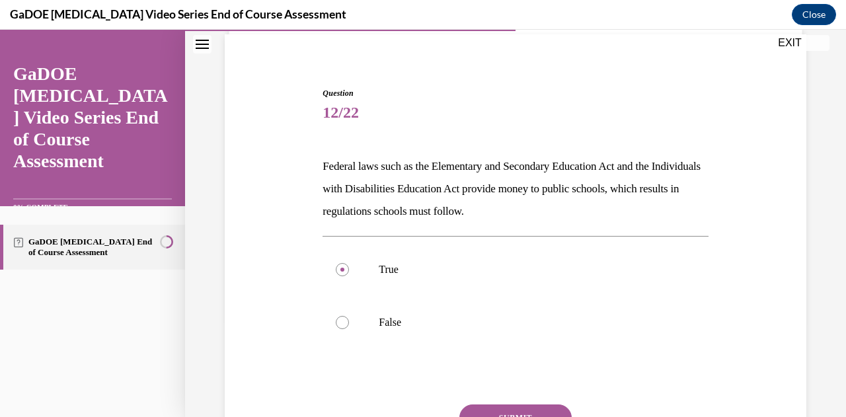
scroll to position [119, 0]
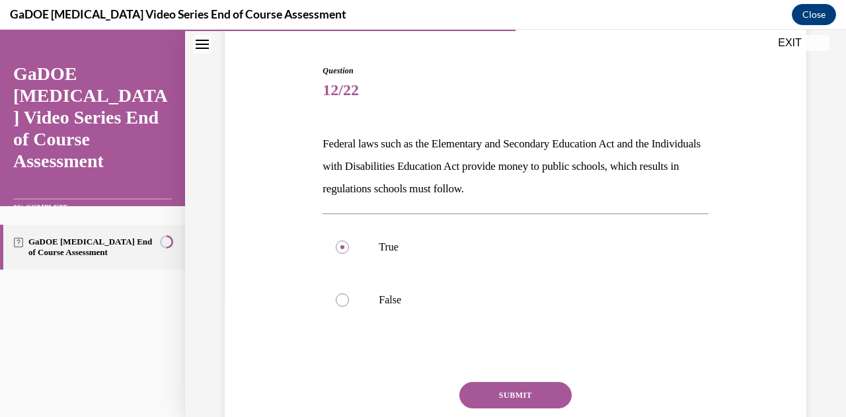
click at [513, 396] on button "SUBMIT" at bounding box center [515, 395] width 112 height 26
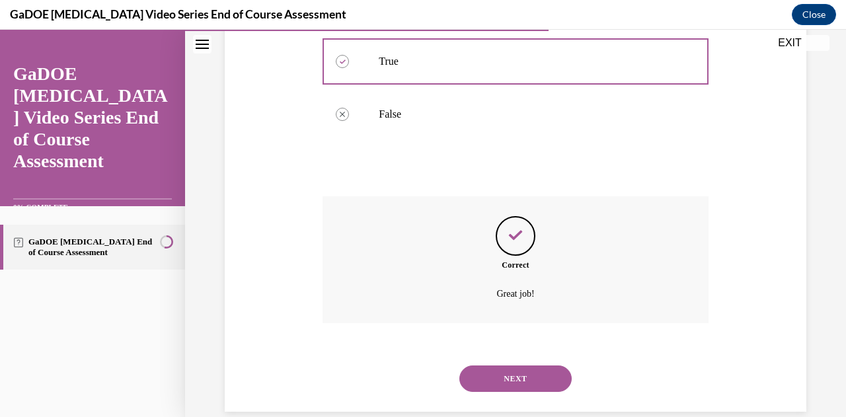
scroll to position [307, 0]
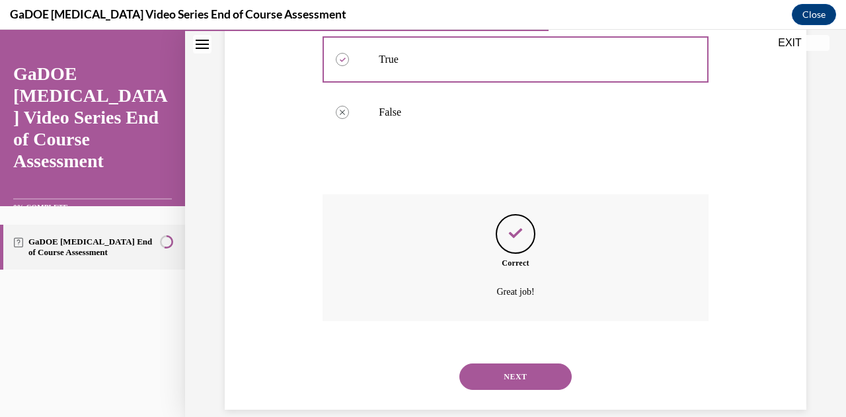
click at [544, 375] on button "NEXT" at bounding box center [515, 376] width 112 height 26
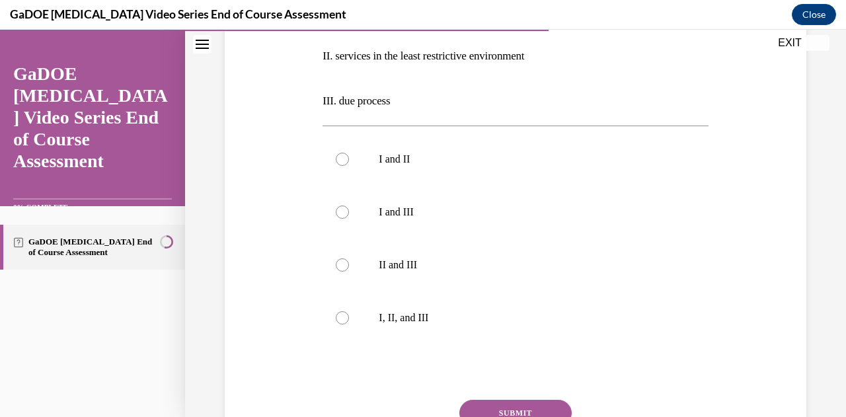
scroll to position [319, 0]
click at [340, 320] on div at bounding box center [342, 317] width 13 height 13
click at [340, 320] on input "I, II, and III" at bounding box center [342, 317] width 13 height 13
radio input "true"
click at [503, 409] on button "SUBMIT" at bounding box center [515, 413] width 112 height 26
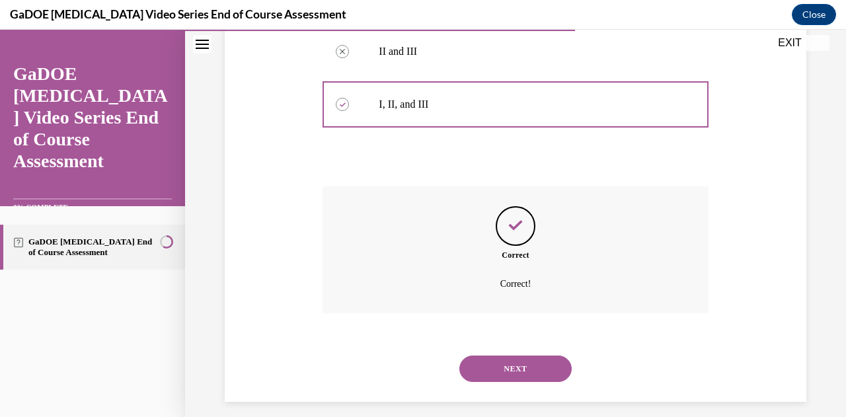
scroll to position [543, 0]
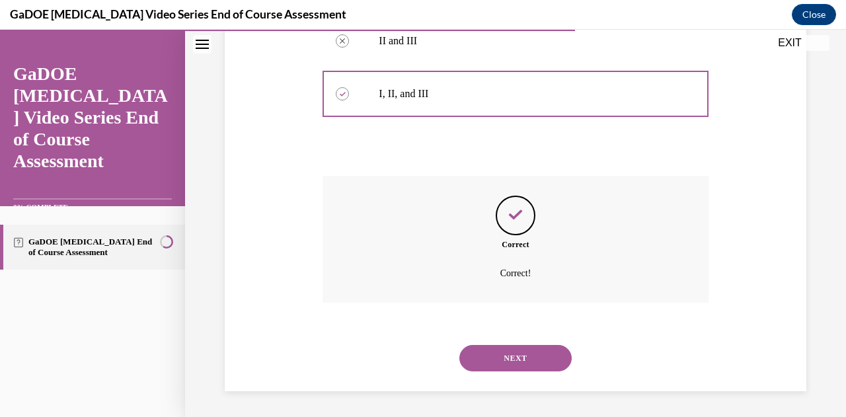
click at [550, 357] on button "NEXT" at bounding box center [515, 358] width 112 height 26
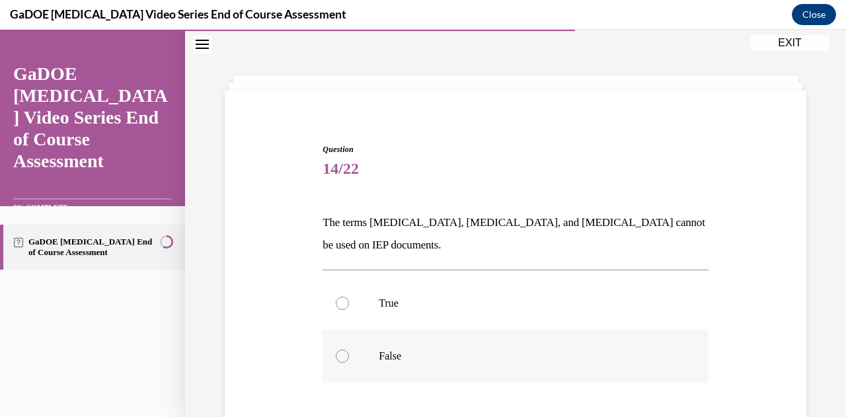
click at [345, 352] on div at bounding box center [342, 356] width 13 height 13
click at [345, 352] on input "False" at bounding box center [342, 356] width 13 height 13
radio input "true"
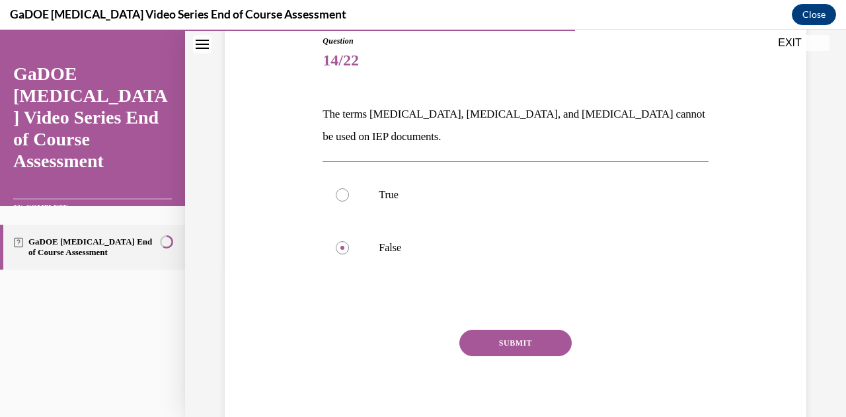
scroll to position [156, 0]
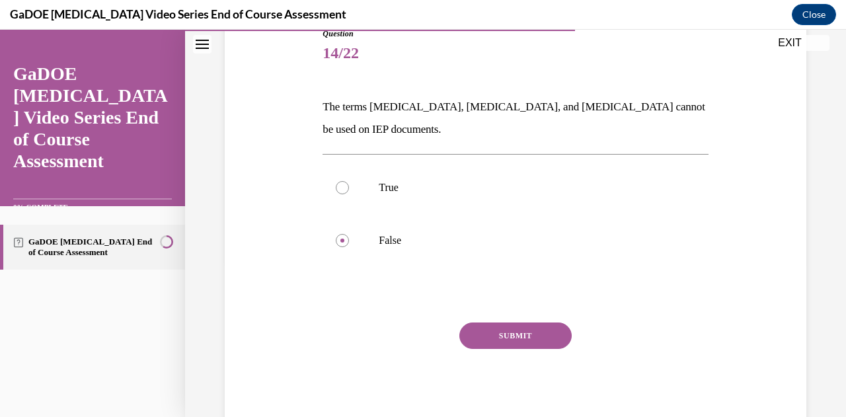
click at [534, 332] on button "SUBMIT" at bounding box center [515, 335] width 112 height 26
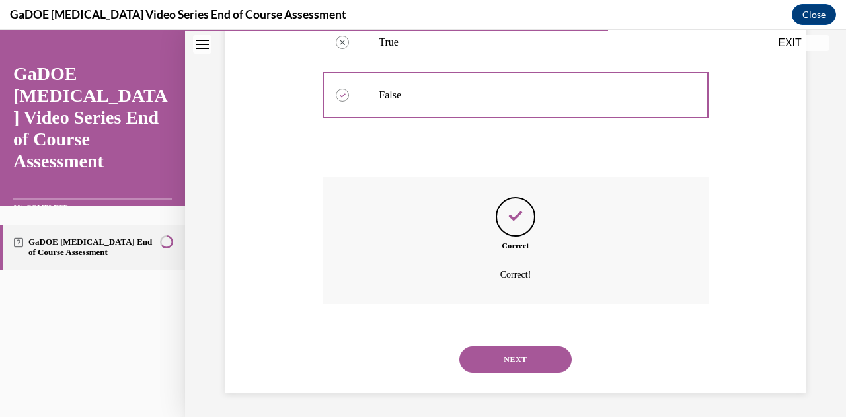
scroll to position [303, 0]
click at [535, 356] on button "NEXT" at bounding box center [515, 358] width 112 height 26
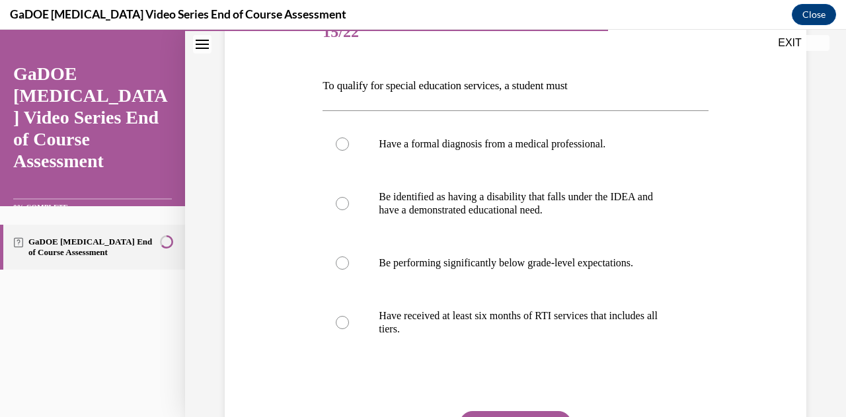
scroll to position [175, 0]
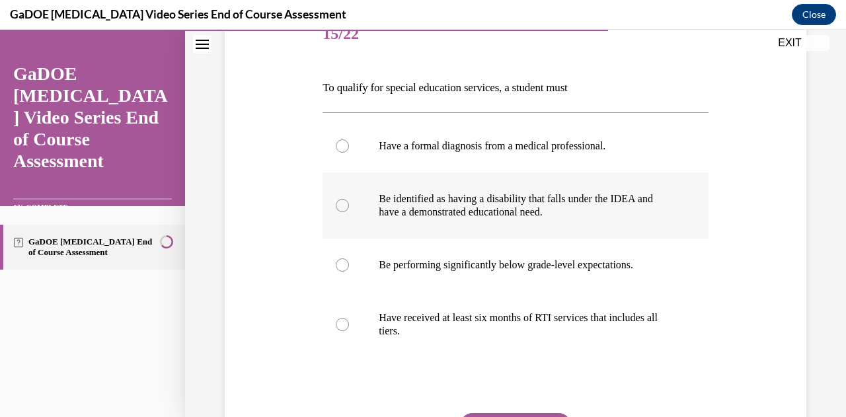
click at [342, 204] on div at bounding box center [342, 205] width 13 height 13
click at [342, 204] on input "Be identified as having a disability that falls under the IDEA and have a demon…" at bounding box center [342, 205] width 13 height 13
radio input "true"
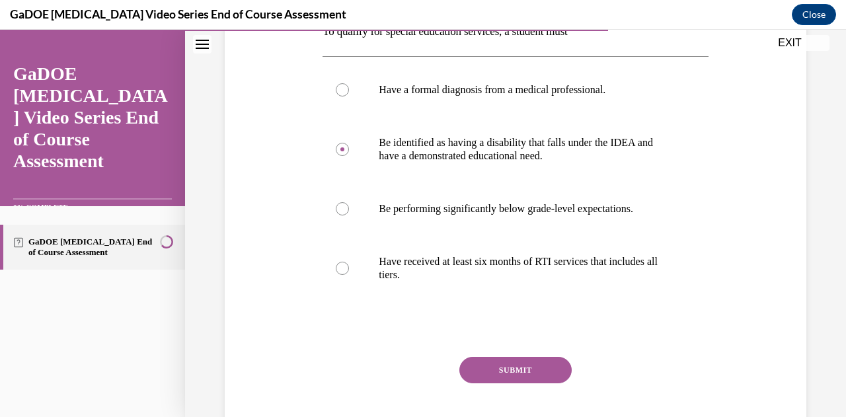
scroll to position [233, 0]
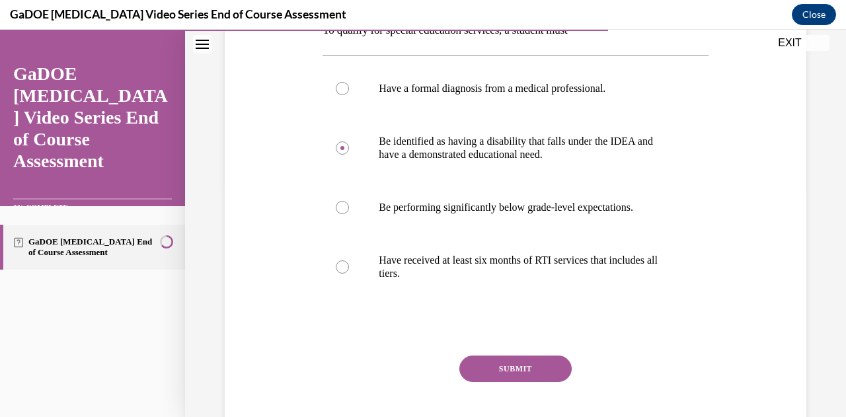
click at [482, 376] on button "SUBMIT" at bounding box center [515, 368] width 112 height 26
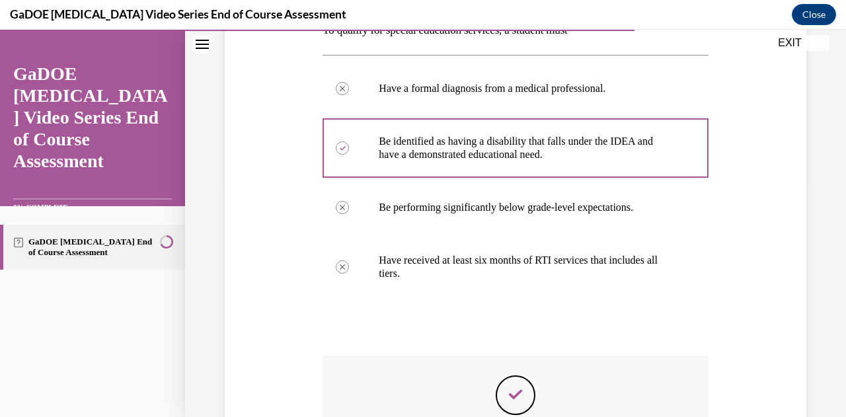
scroll to position [412, 0]
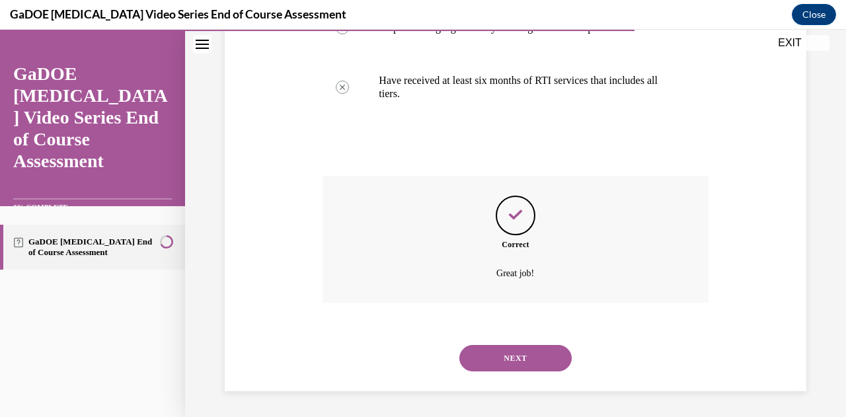
click at [525, 354] on button "NEXT" at bounding box center [515, 358] width 112 height 26
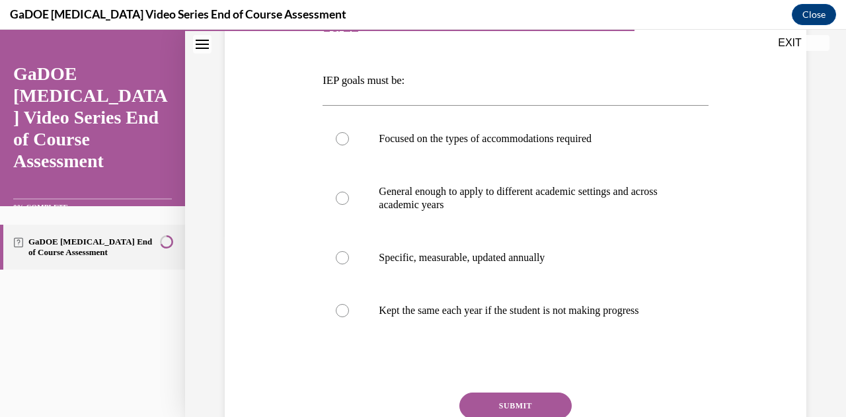
scroll to position [184, 0]
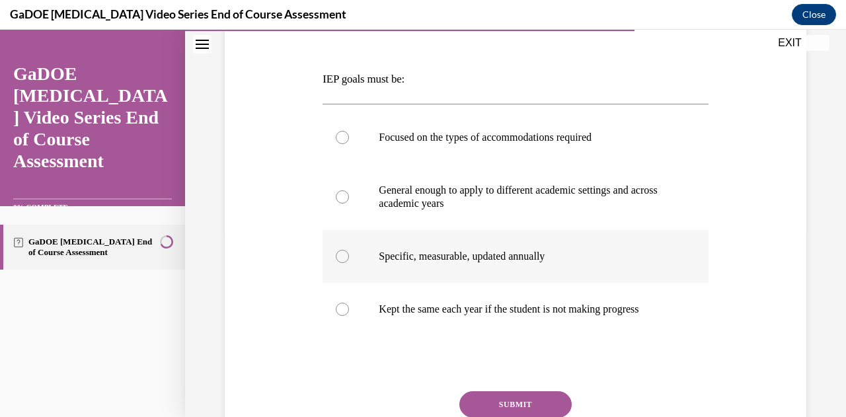
click at [340, 258] on div at bounding box center [342, 256] width 13 height 13
click at [340, 258] on input "Specific, measurable, updated annually" at bounding box center [342, 256] width 13 height 13
radio input "true"
click at [480, 409] on button "SUBMIT" at bounding box center [515, 404] width 112 height 26
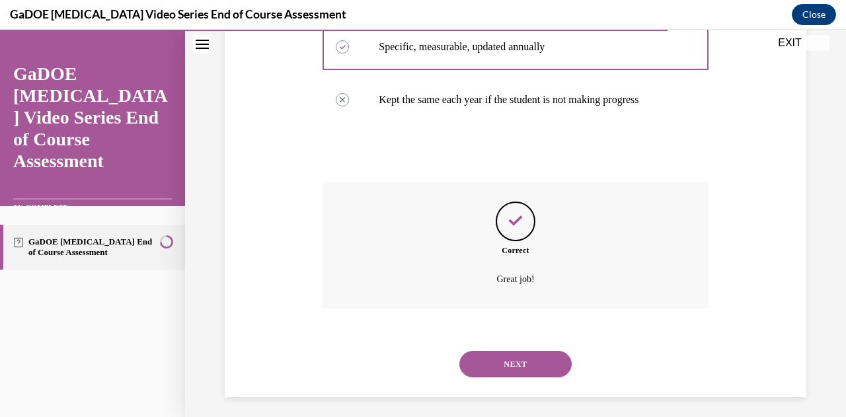
scroll to position [409, 0]
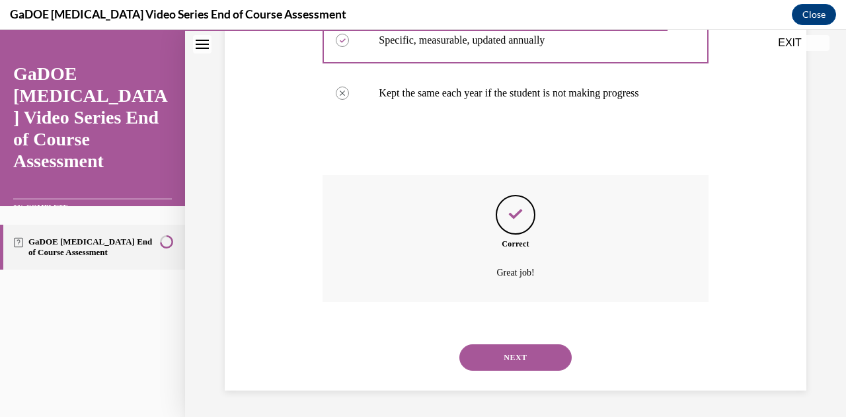
click at [518, 360] on button "NEXT" at bounding box center [515, 357] width 112 height 26
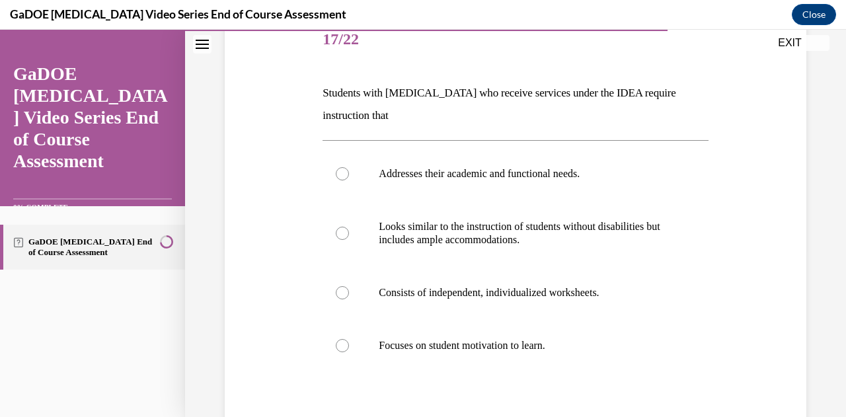
scroll to position [169, 0]
click at [340, 176] on div at bounding box center [342, 174] width 13 height 13
click at [340, 176] on input "Addresses their academic and functional needs." at bounding box center [342, 174] width 13 height 13
radio input "true"
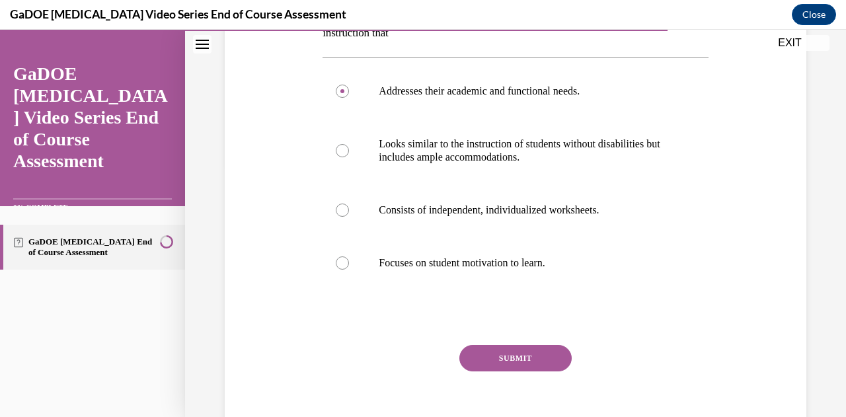
scroll to position [257, 0]
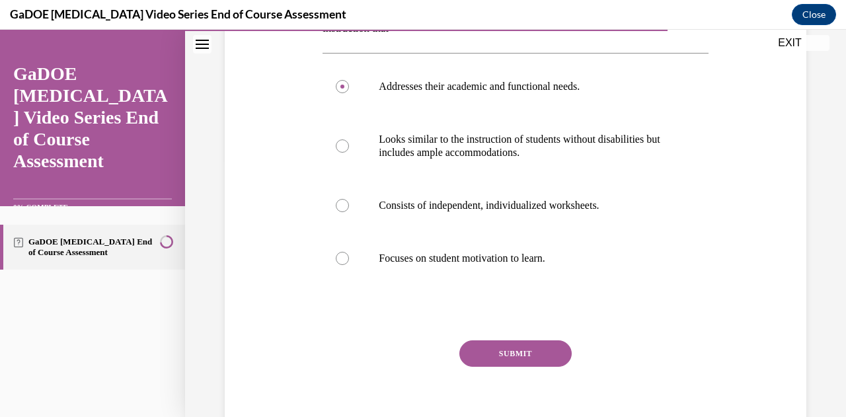
click at [540, 351] on button "SUBMIT" at bounding box center [515, 353] width 112 height 26
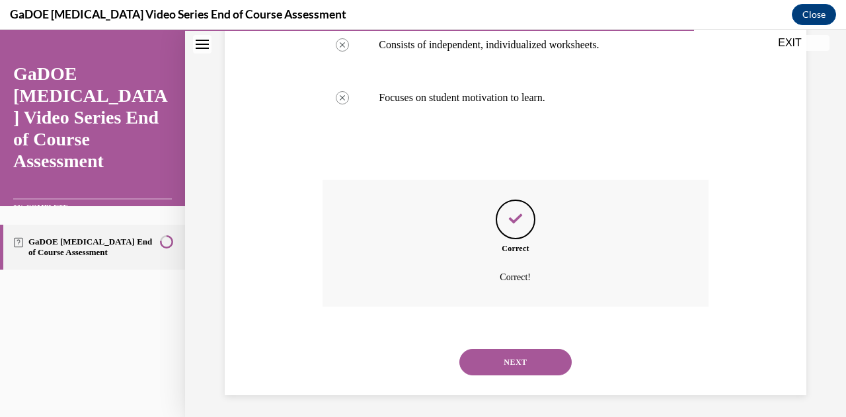
scroll to position [422, 0]
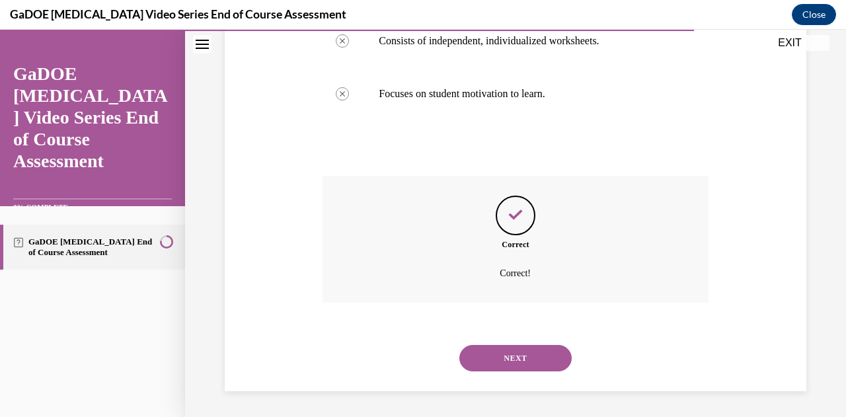
click at [524, 361] on button "NEXT" at bounding box center [515, 358] width 112 height 26
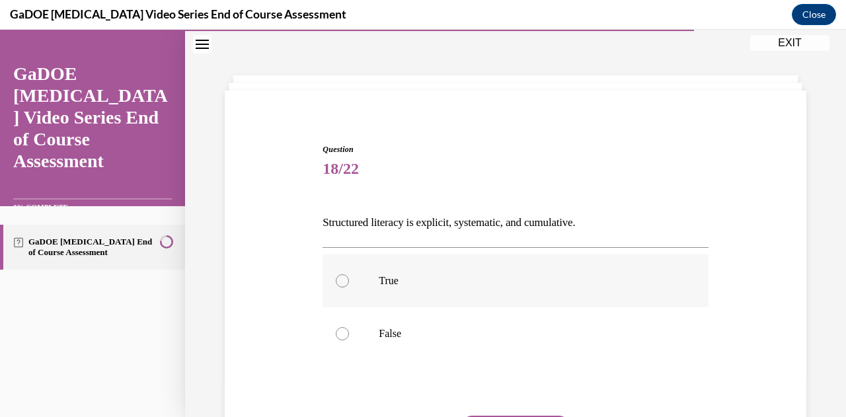
click at [337, 278] on div at bounding box center [342, 280] width 13 height 13
click at [337, 278] on input "True" at bounding box center [342, 280] width 13 height 13
radio input "true"
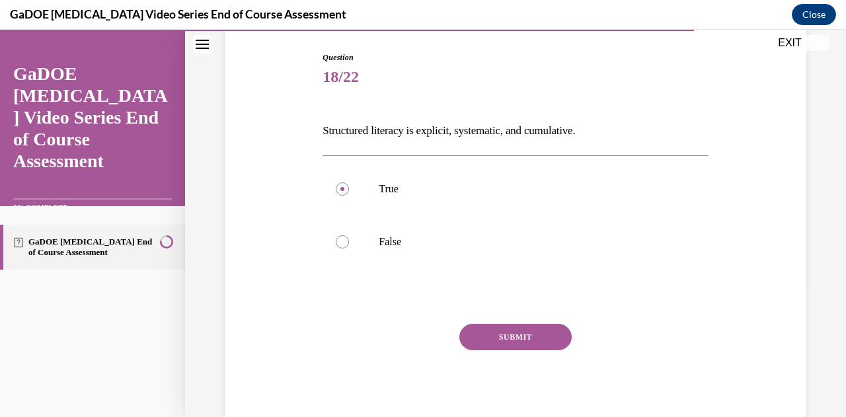
scroll to position [133, 0]
click at [539, 343] on button "SUBMIT" at bounding box center [515, 335] width 112 height 26
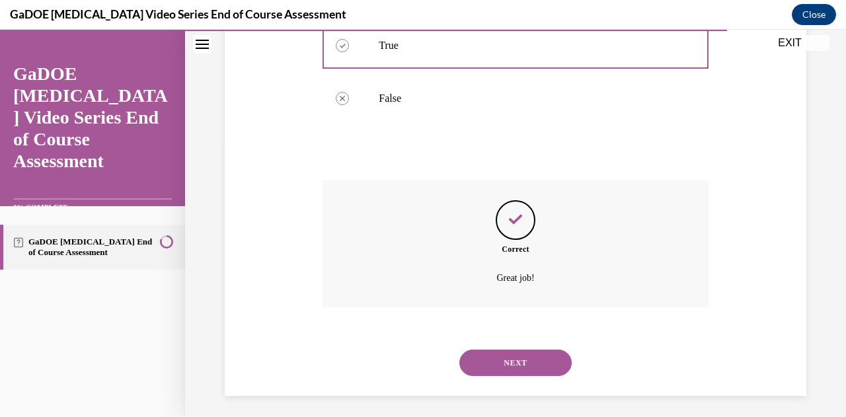
scroll to position [280, 0]
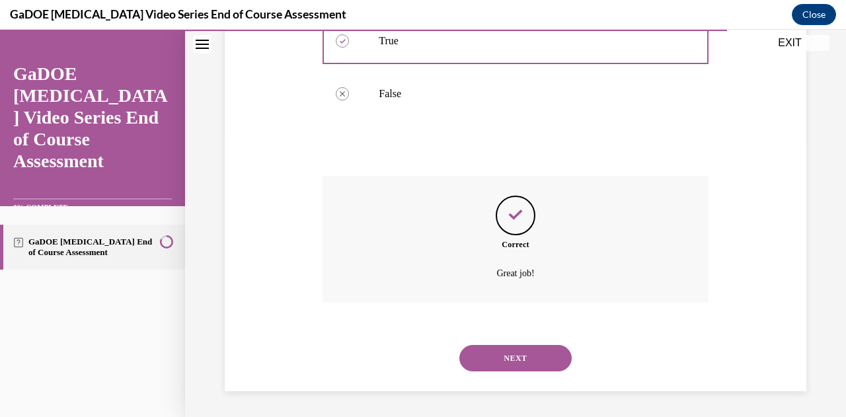
click at [534, 357] on button "NEXT" at bounding box center [515, 358] width 112 height 26
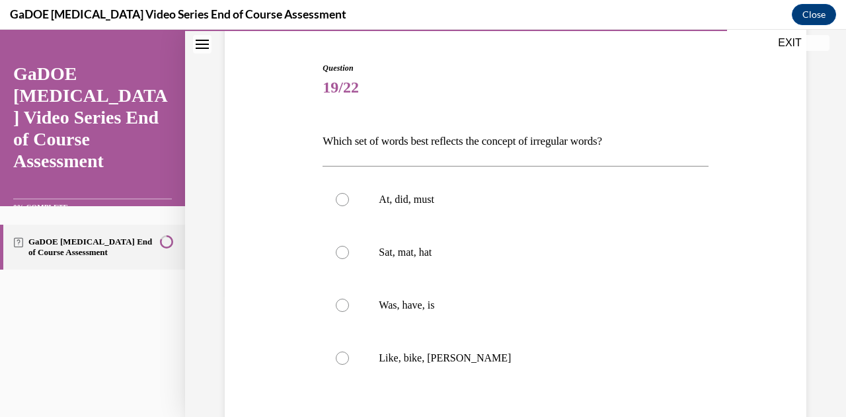
scroll to position [123, 0]
click at [341, 309] on div at bounding box center [342, 303] width 13 height 13
click at [341, 309] on input "Was, have, is" at bounding box center [342, 303] width 13 height 13
radio input "true"
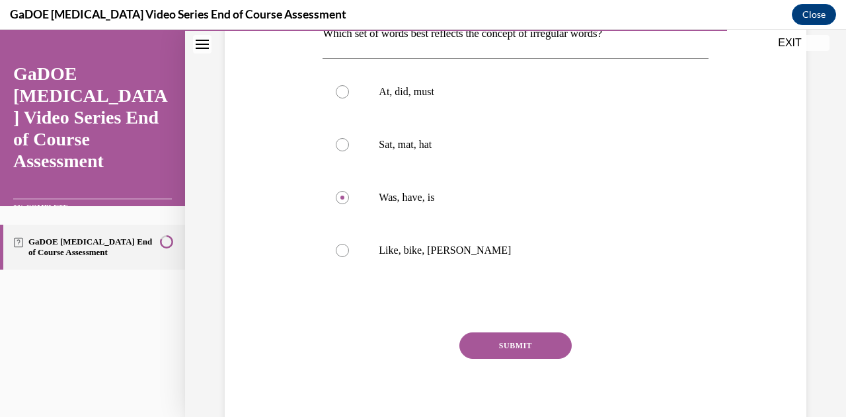
scroll to position [239, 0]
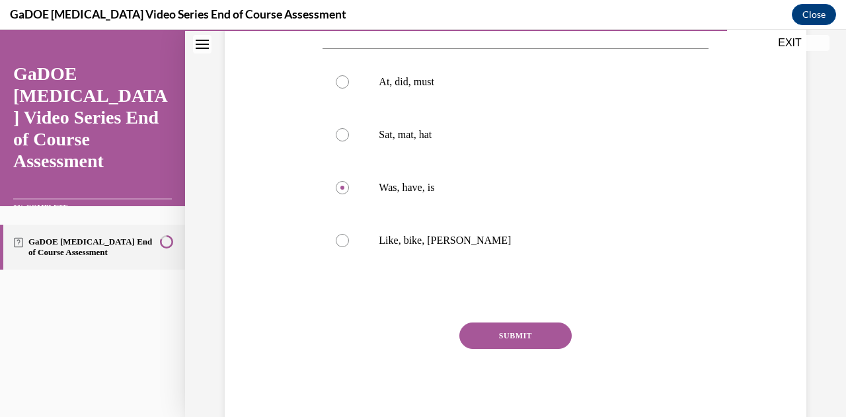
click at [550, 335] on button "SUBMIT" at bounding box center [515, 335] width 112 height 26
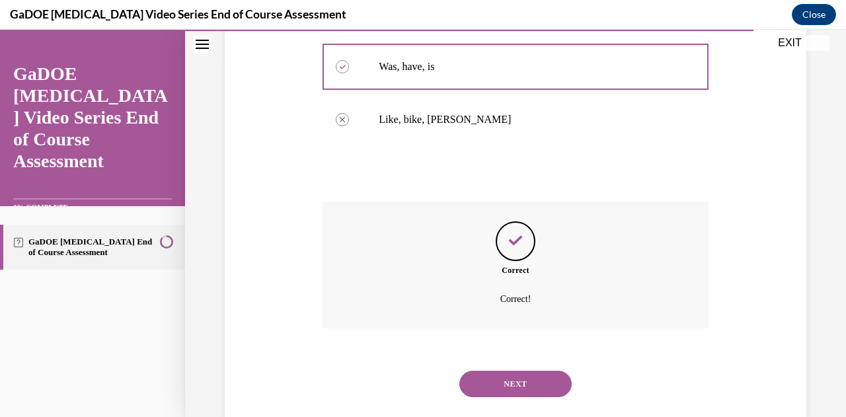
scroll to position [364, 0]
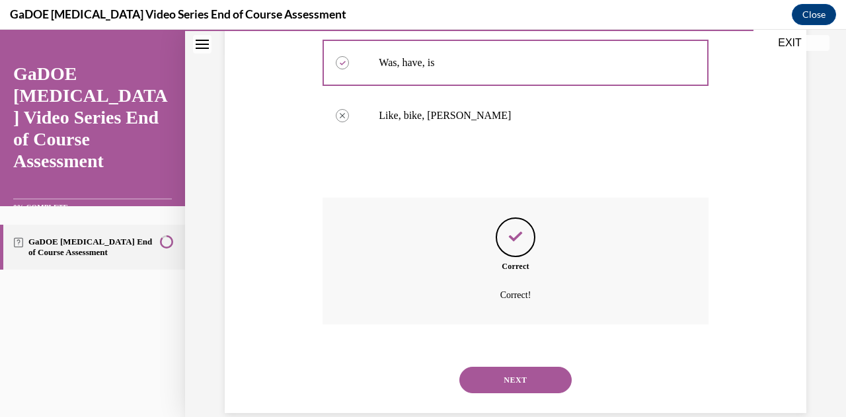
click at [527, 376] on button "NEXT" at bounding box center [515, 380] width 112 height 26
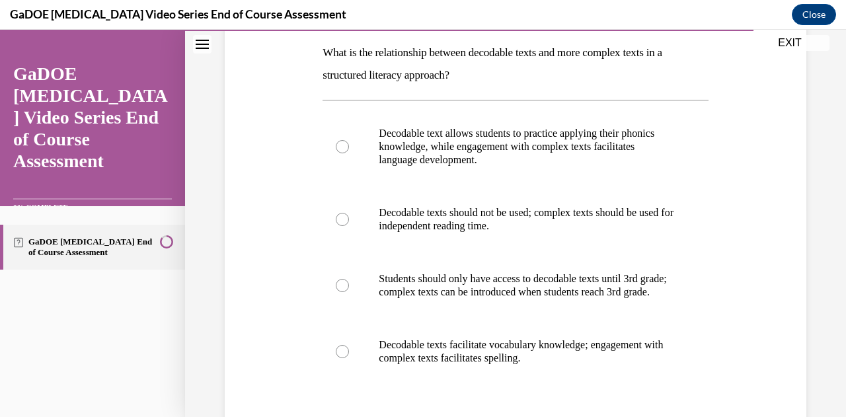
scroll to position [208, 0]
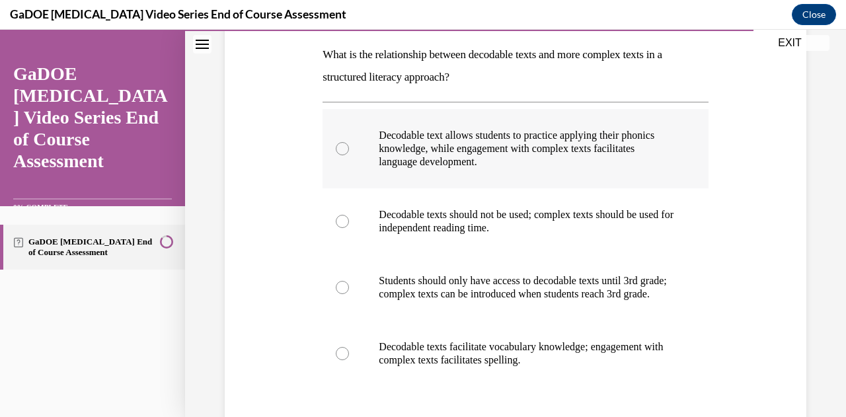
click at [341, 149] on div at bounding box center [342, 148] width 13 height 13
click at [341, 149] on input "Decodable text allows students to practice applying their phonics knowledge, wh…" at bounding box center [342, 148] width 13 height 13
radio input "true"
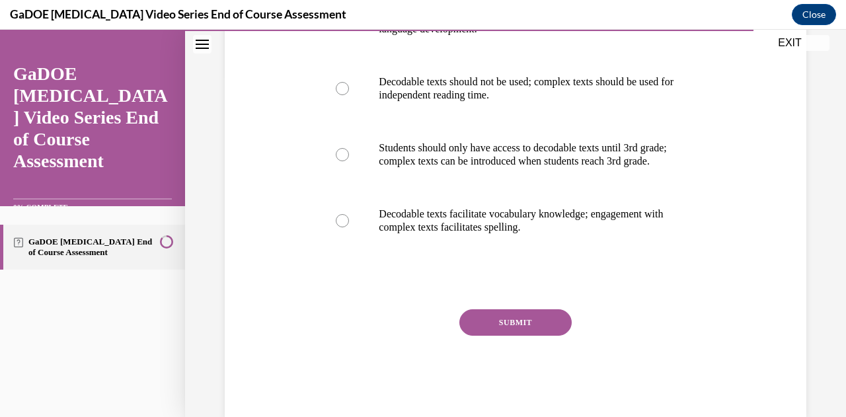
scroll to position [339, 0]
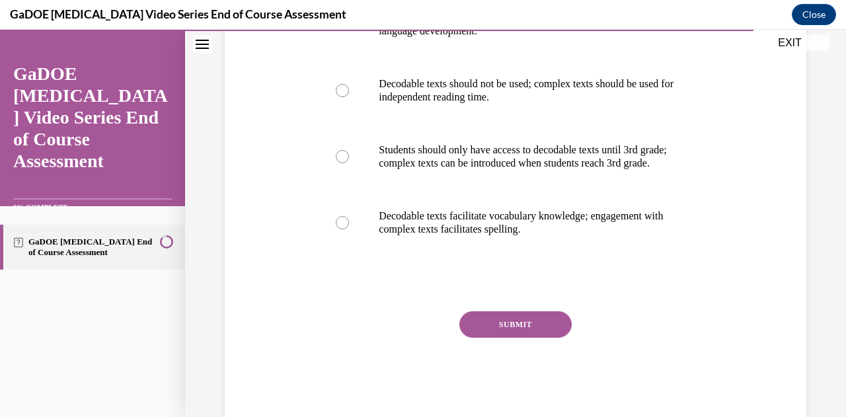
click at [523, 328] on button "SUBMIT" at bounding box center [515, 324] width 112 height 26
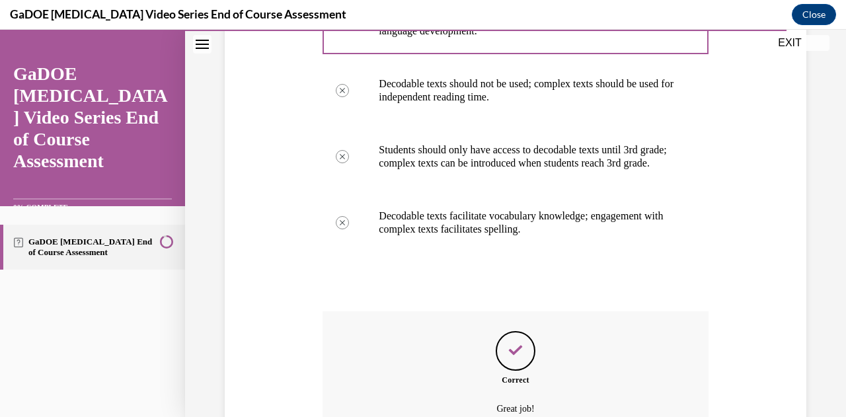
scroll to position [488, 0]
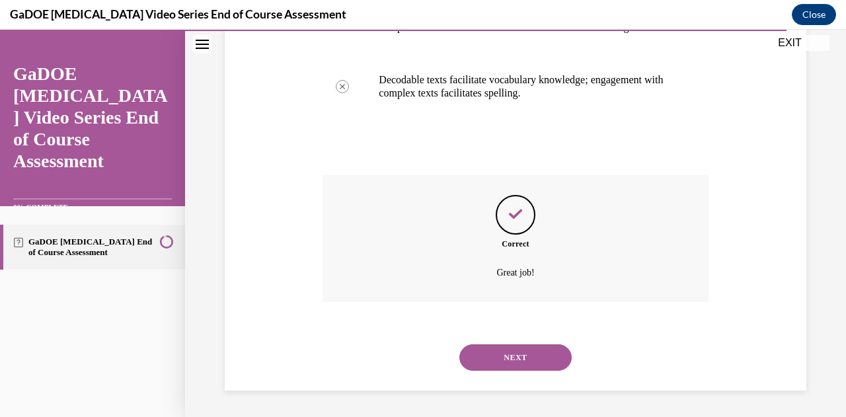
click at [537, 358] on button "NEXT" at bounding box center [515, 357] width 112 height 26
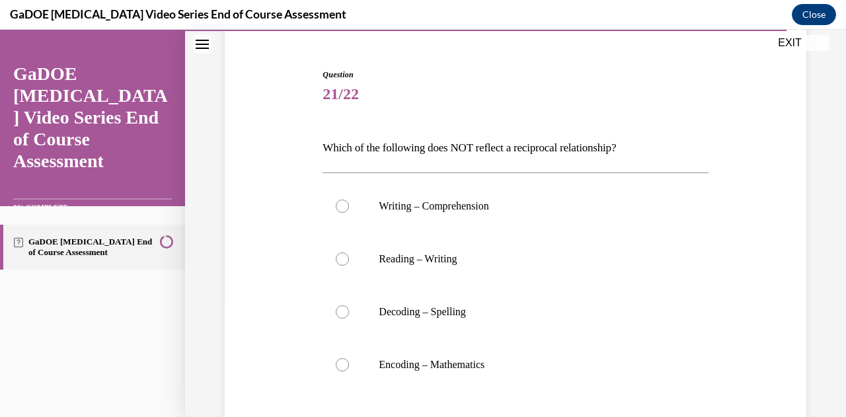
scroll to position [127, 0]
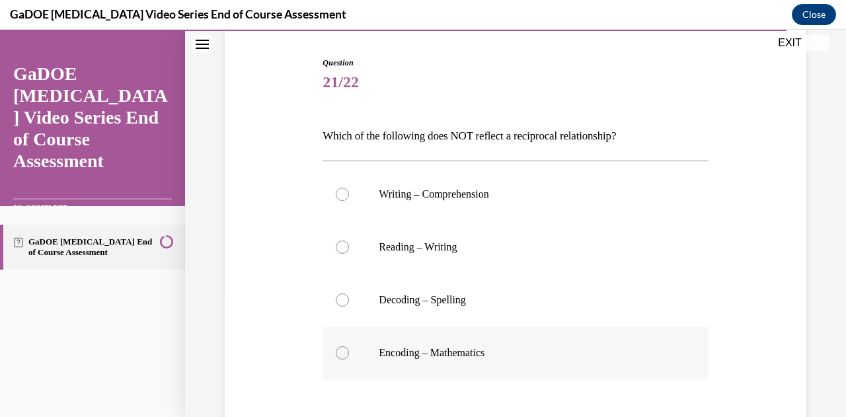
click at [344, 355] on div at bounding box center [342, 352] width 13 height 13
click at [344, 355] on input "Encoding – Mathematics" at bounding box center [342, 352] width 13 height 13
radio input "true"
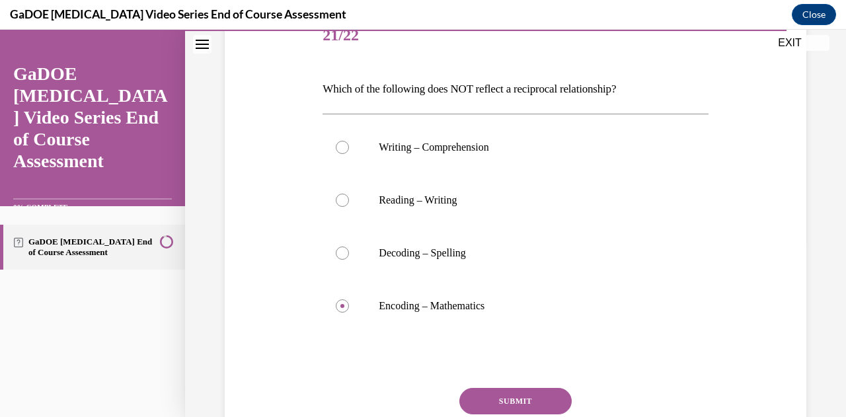
scroll to position [180, 0]
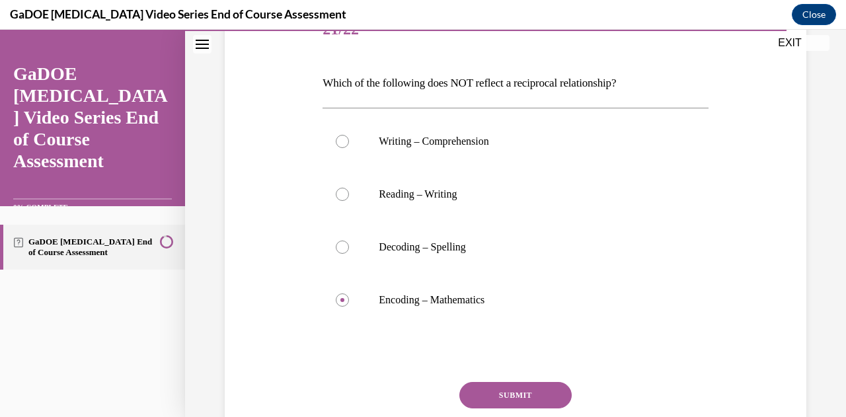
click at [546, 387] on button "SUBMIT" at bounding box center [515, 395] width 112 height 26
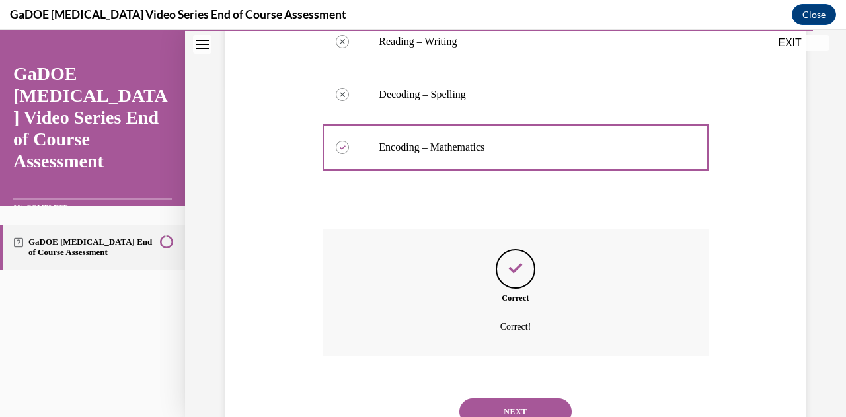
scroll to position [348, 0]
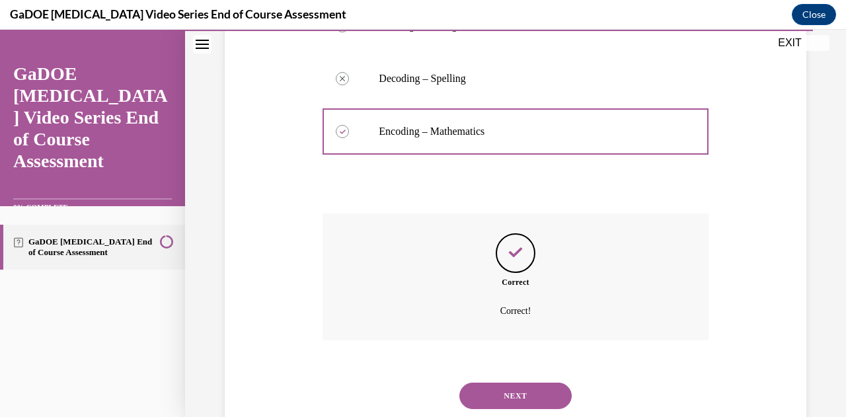
click at [523, 395] on button "NEXT" at bounding box center [515, 396] width 112 height 26
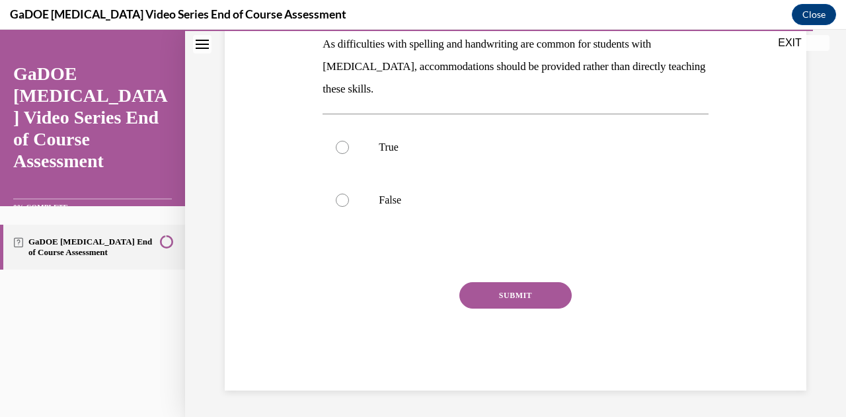
scroll to position [40, 0]
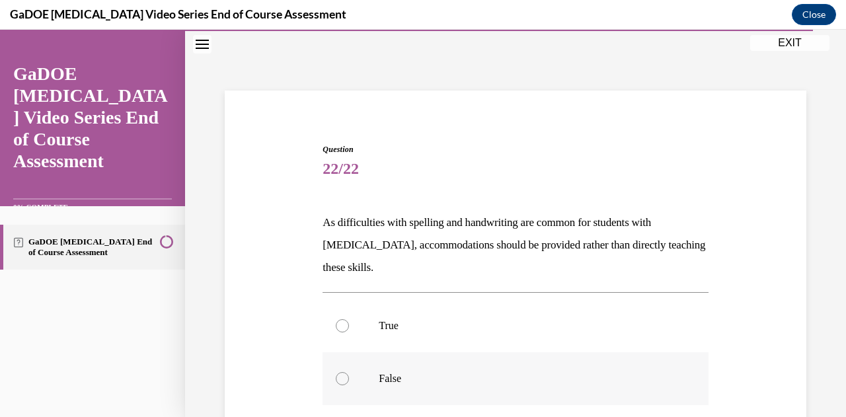
click at [341, 379] on div at bounding box center [342, 378] width 13 height 13
click at [341, 379] on input "False" at bounding box center [342, 378] width 13 height 13
radio input "true"
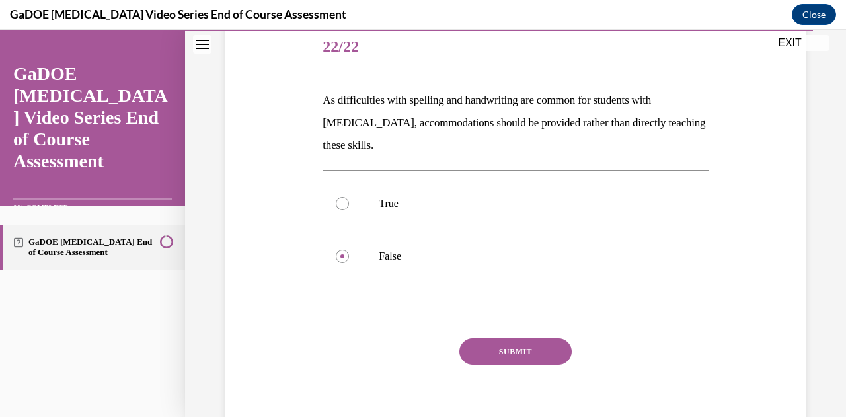
scroll to position [167, 0]
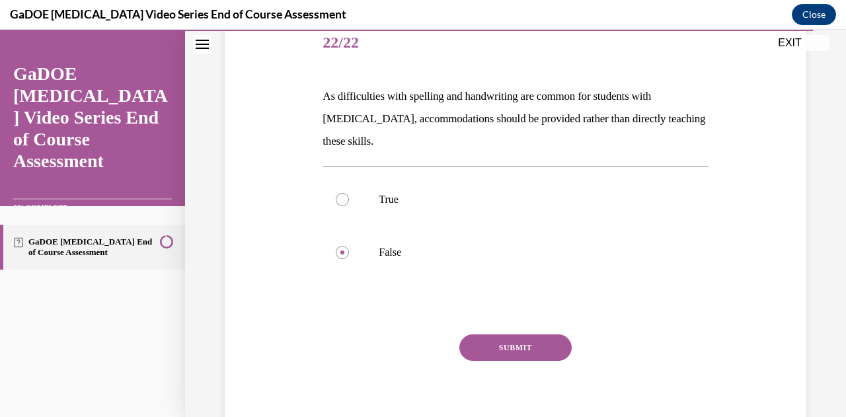
click at [495, 350] on button "SUBMIT" at bounding box center [515, 347] width 112 height 26
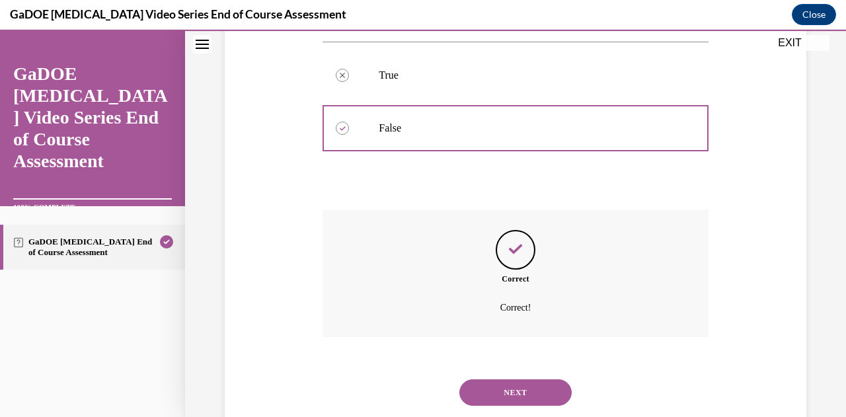
scroll to position [293, 0]
click at [502, 385] on button "NEXT" at bounding box center [515, 390] width 112 height 26
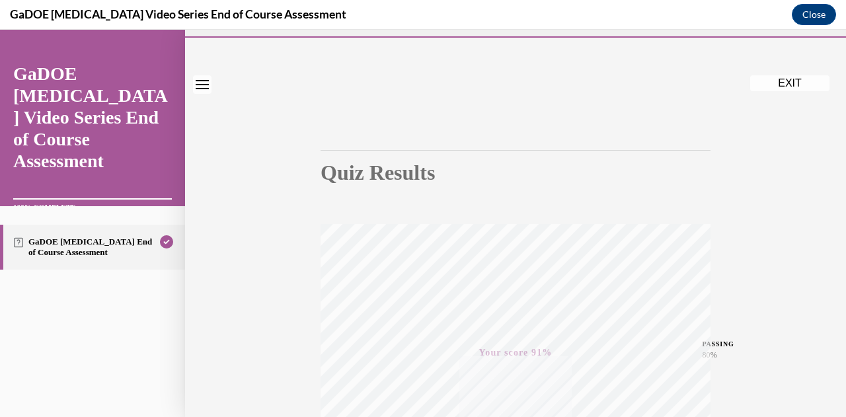
scroll to position [0, 0]
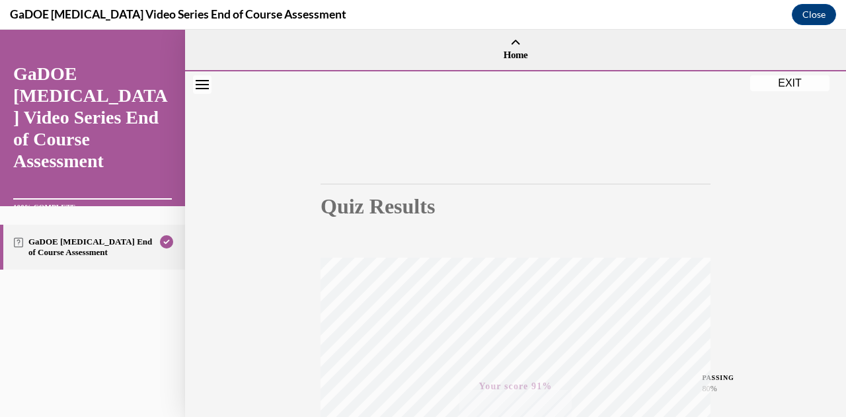
click at [788, 78] on button "EXIT" at bounding box center [789, 83] width 79 height 16
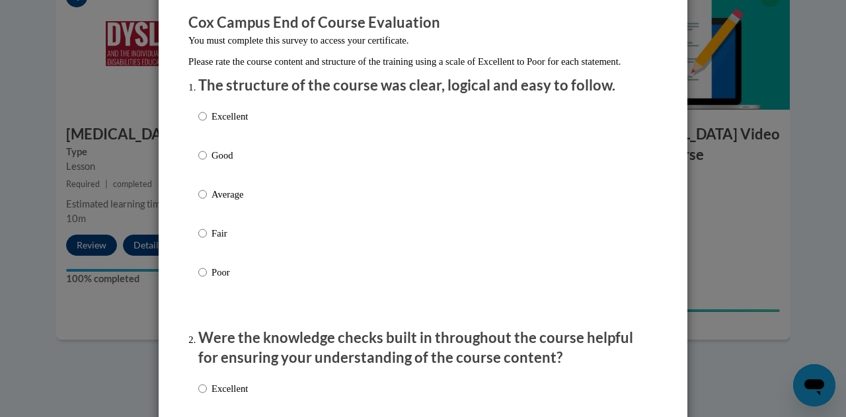
scroll to position [118, 0]
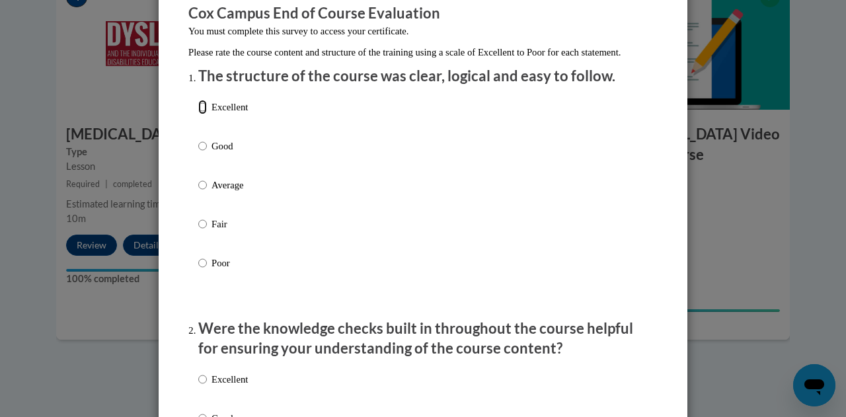
click at [198, 114] on input "Excellent" at bounding box center [202, 107] width 9 height 15
radio input "true"
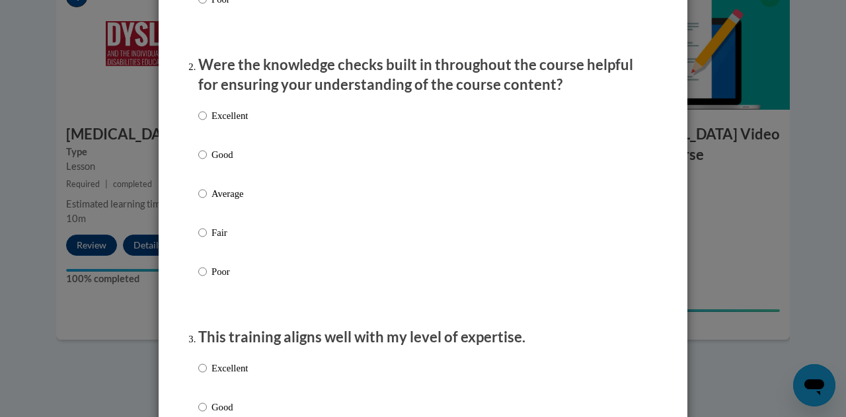
scroll to position [379, 0]
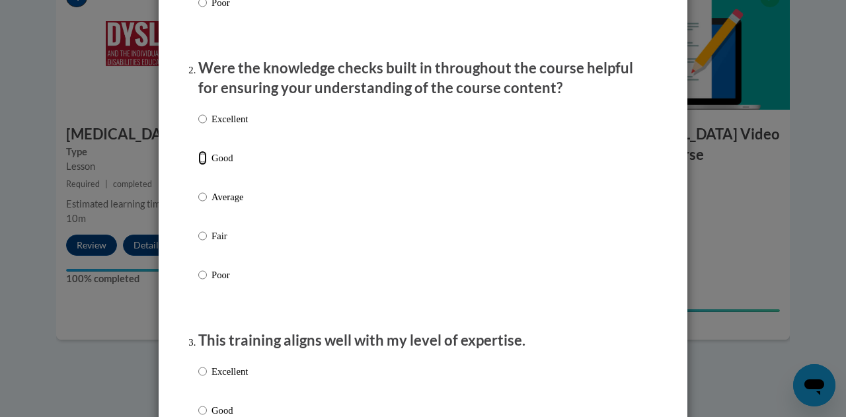
click at [200, 165] on input "Good" at bounding box center [202, 158] width 9 height 15
radio input "true"
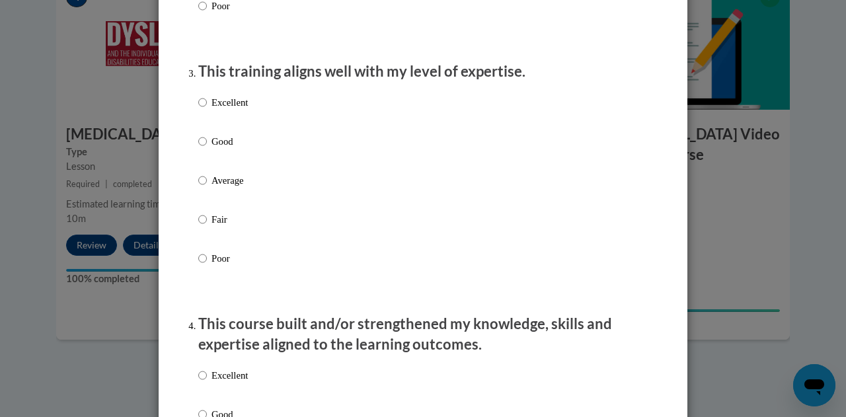
scroll to position [645, 0]
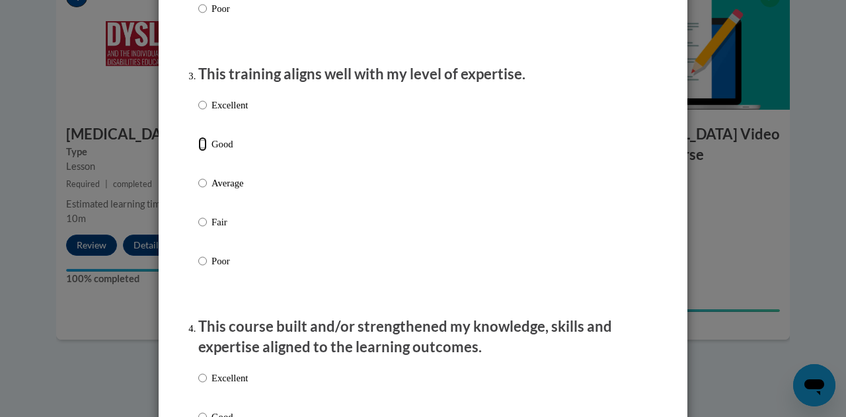
click at [198, 151] on input "Good" at bounding box center [202, 144] width 9 height 15
radio input "true"
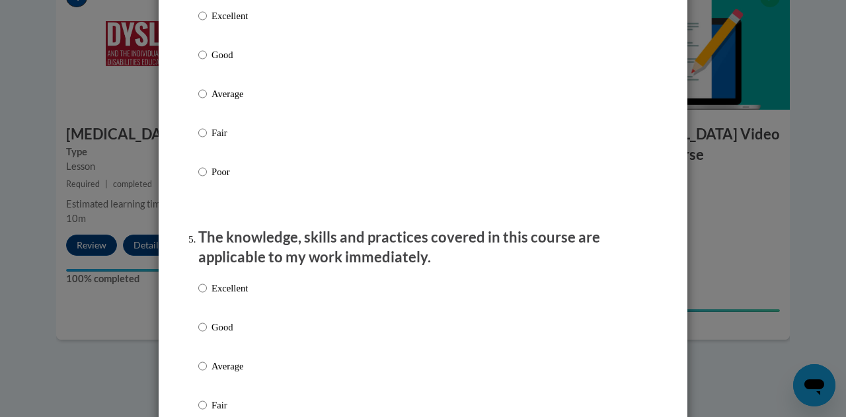
scroll to position [1004, 0]
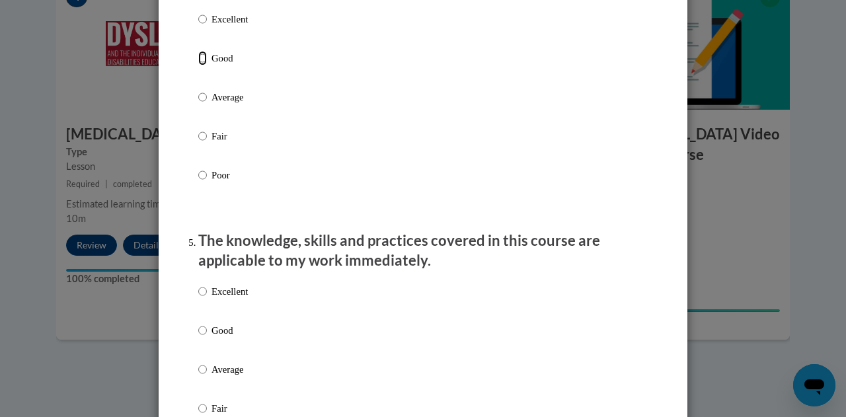
click at [198, 65] on input "Good" at bounding box center [202, 58] width 9 height 15
radio input "true"
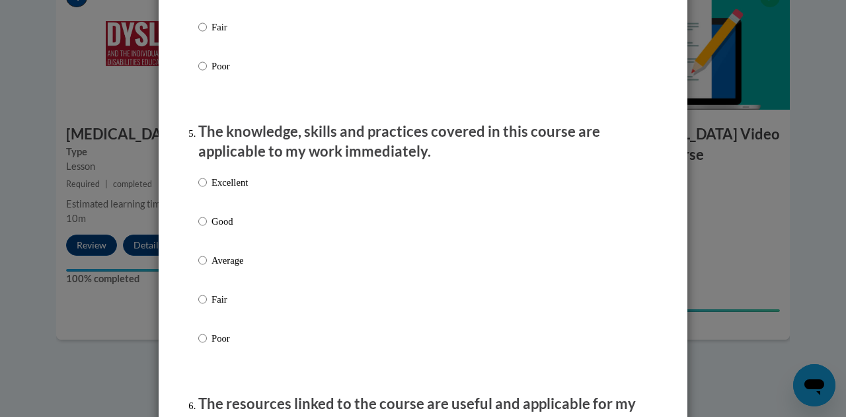
scroll to position [1138, 0]
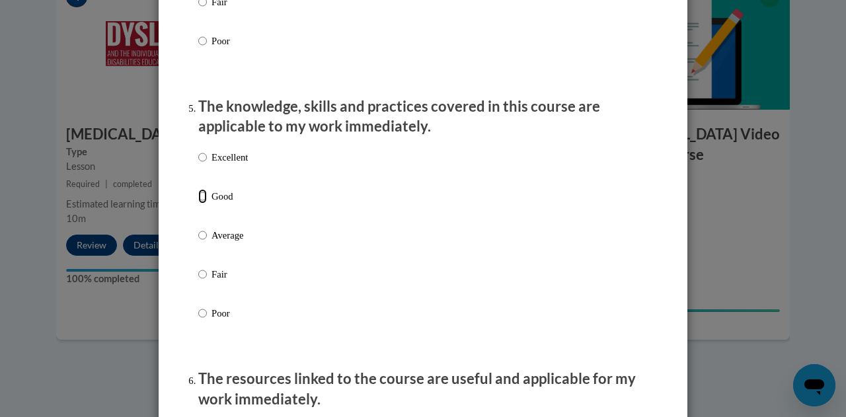
click at [198, 204] on input "Good" at bounding box center [202, 196] width 9 height 15
radio input "true"
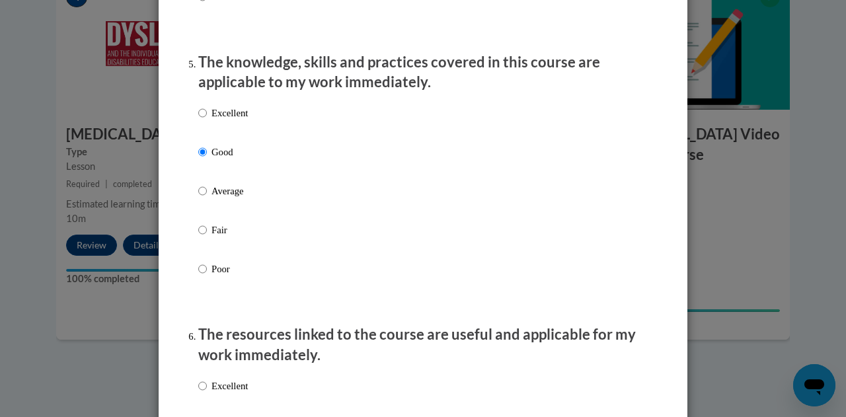
scroll to position [1176, 0]
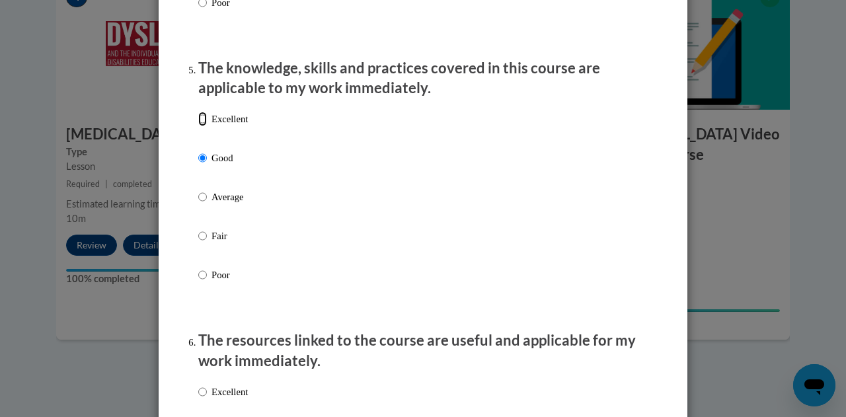
click at [200, 126] on input "Excellent" at bounding box center [202, 119] width 9 height 15
radio input "true"
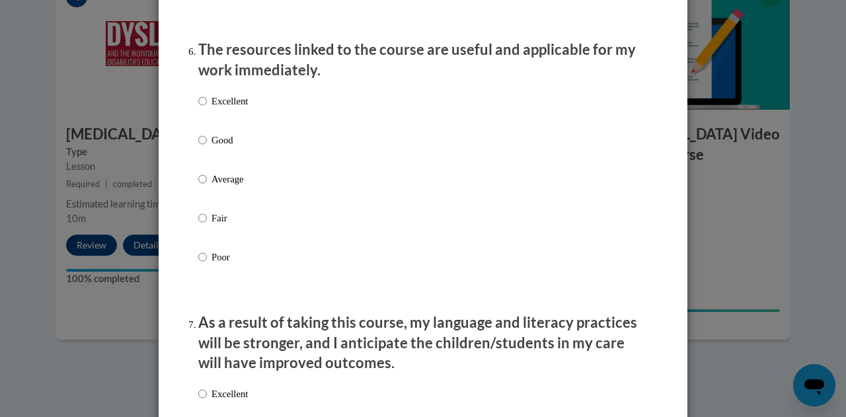
scroll to position [1463, 0]
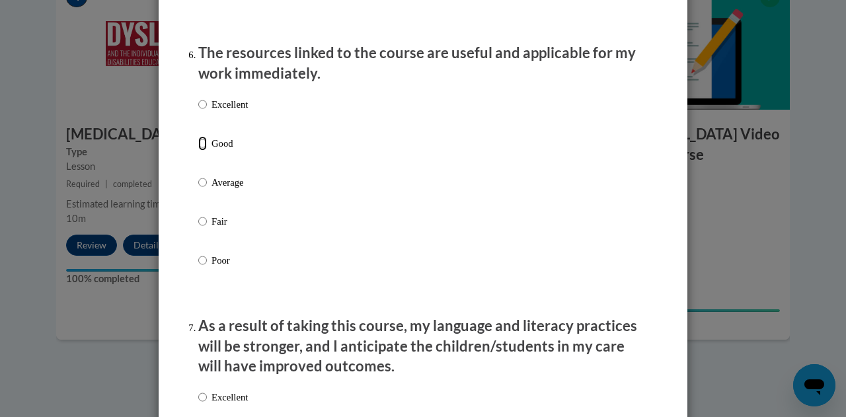
click at [198, 151] on input "Good" at bounding box center [202, 143] width 9 height 15
radio input "true"
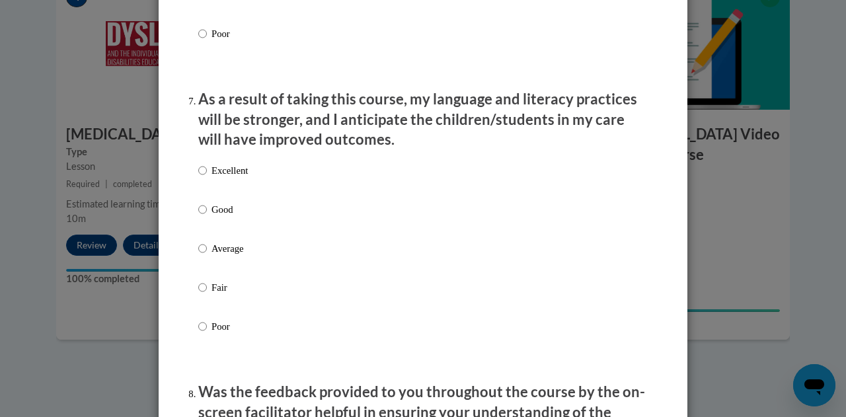
scroll to position [1702, 0]
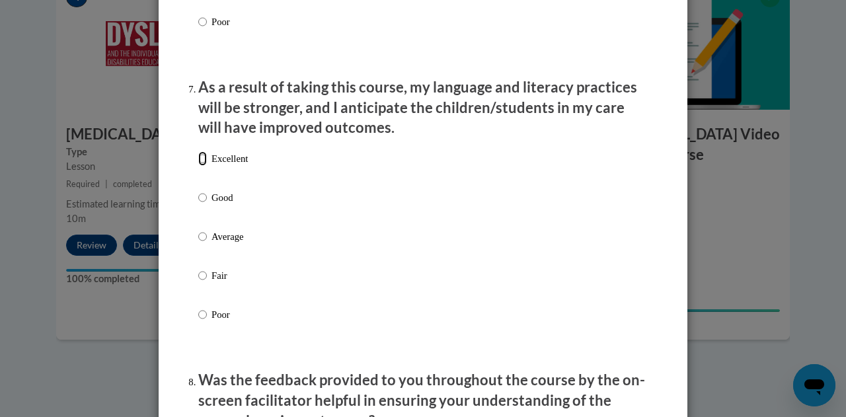
click at [198, 166] on input "Excellent" at bounding box center [202, 158] width 9 height 15
radio input "true"
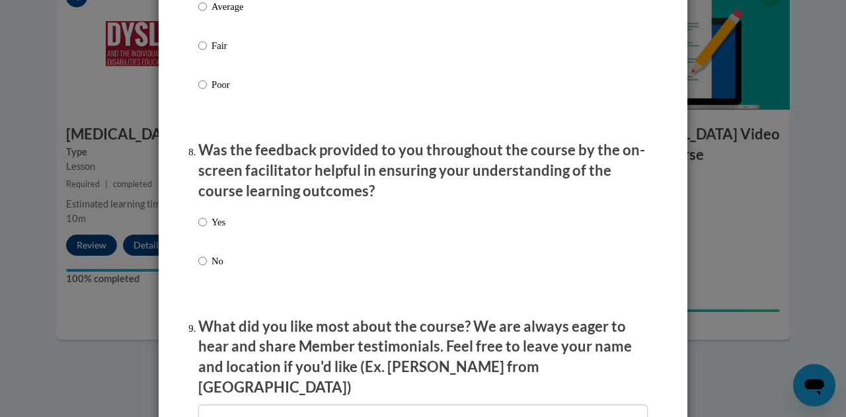
scroll to position [1935, 0]
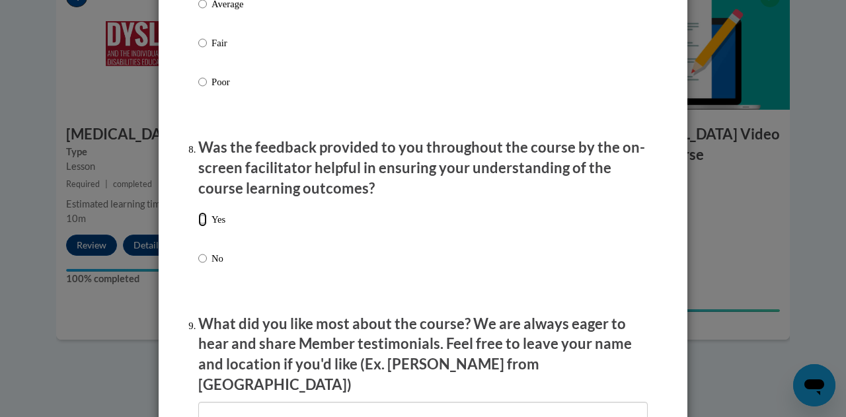
click at [200, 227] on input "Yes" at bounding box center [202, 219] width 9 height 15
radio input "true"
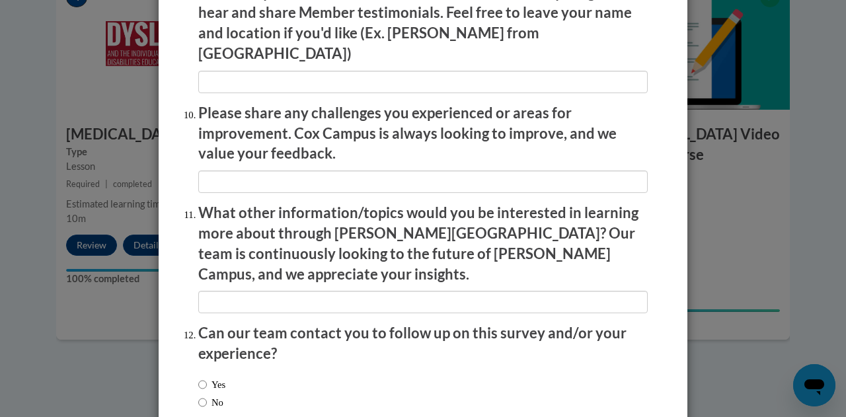
scroll to position [2297, 0]
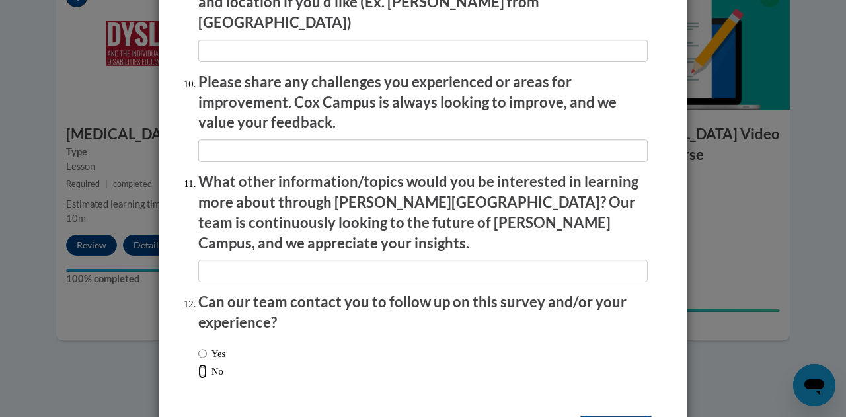
click at [200, 364] on input "No" at bounding box center [202, 371] width 9 height 15
radio input "true"
